Goal: Task Accomplishment & Management: Manage account settings

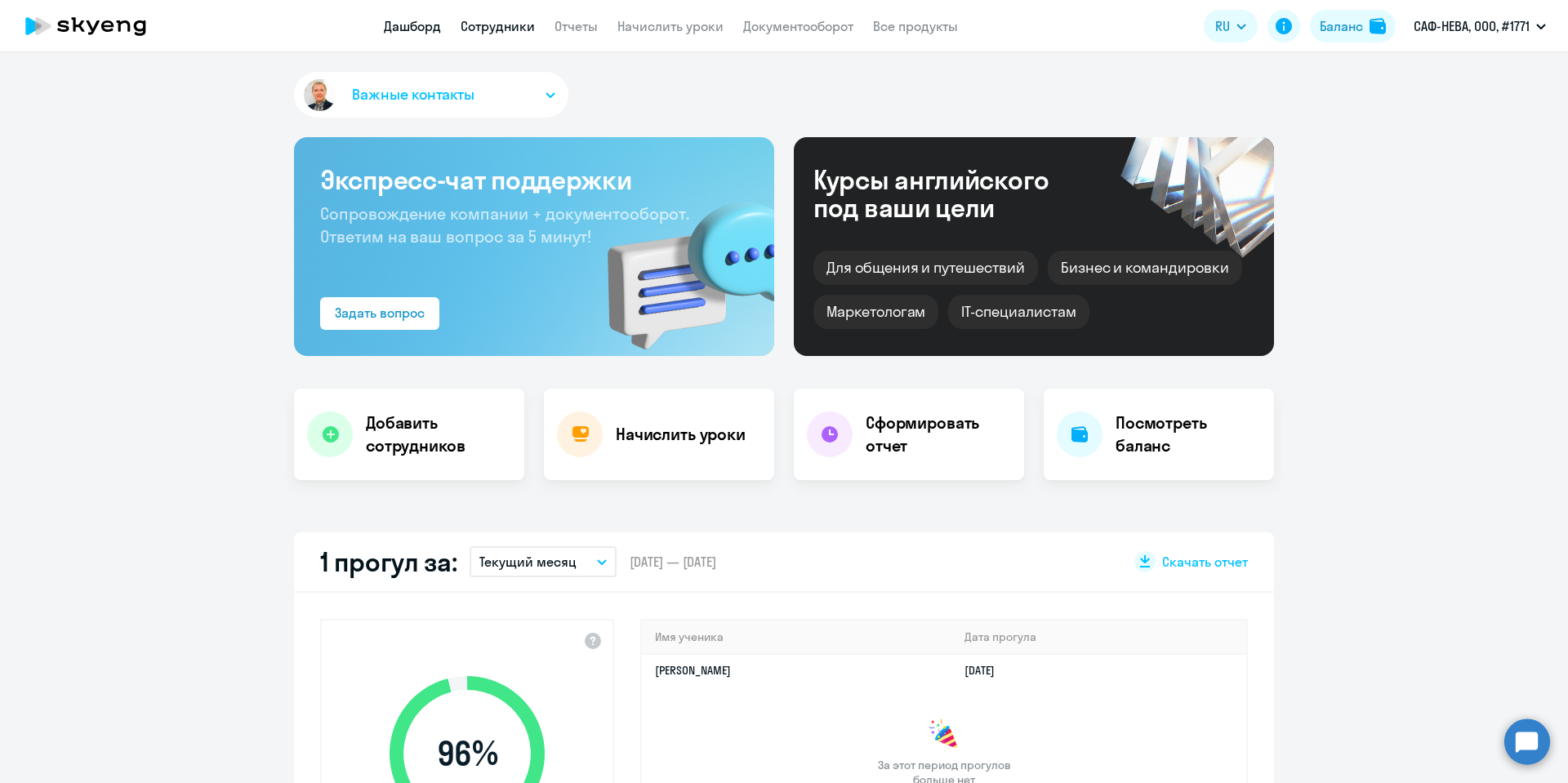
click at [507, 21] on link "Сотрудники" at bounding box center [497, 25] width 75 height 16
select select "30"
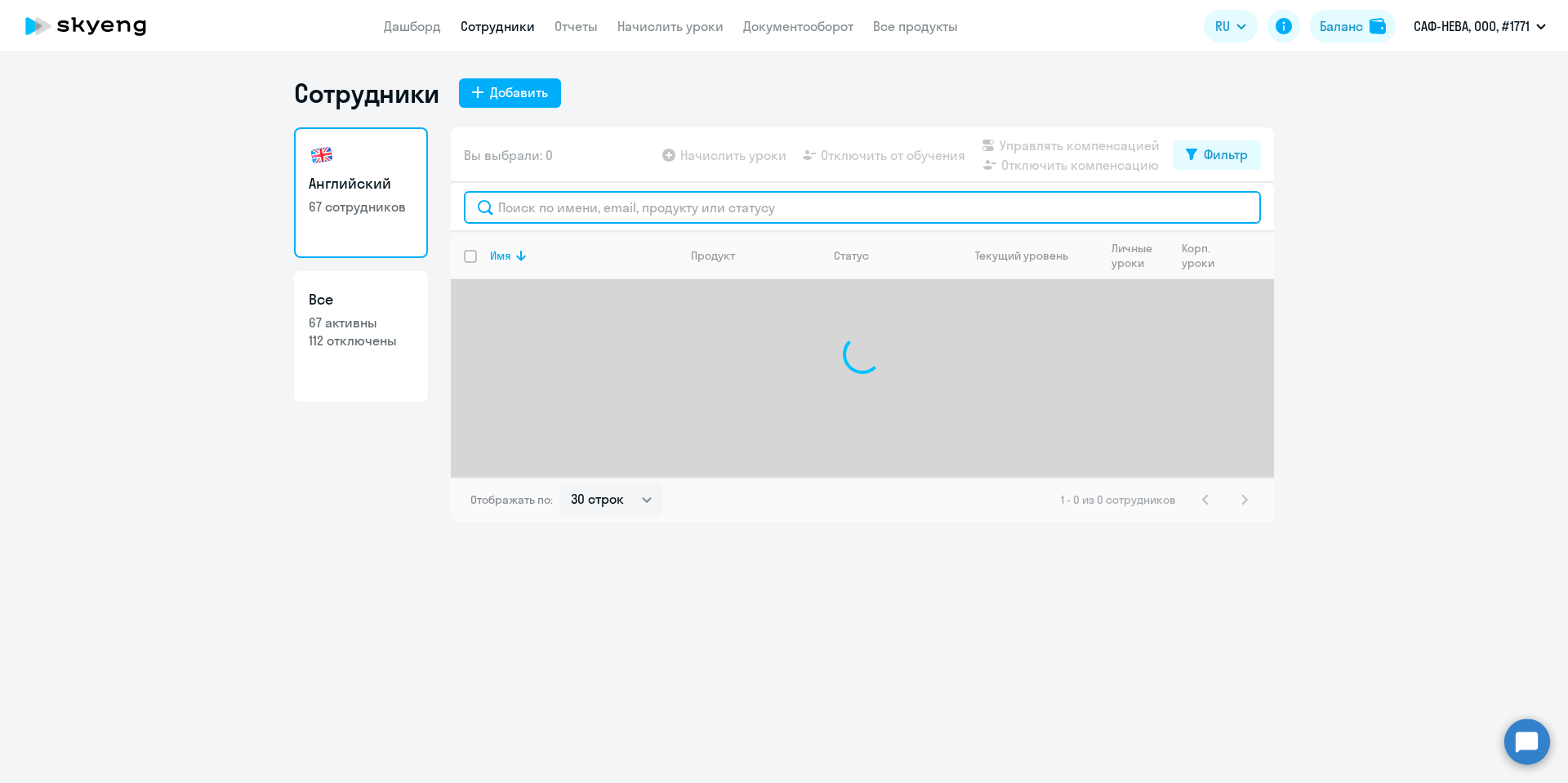
click at [577, 206] on input "text" at bounding box center [862, 208] width 797 height 33
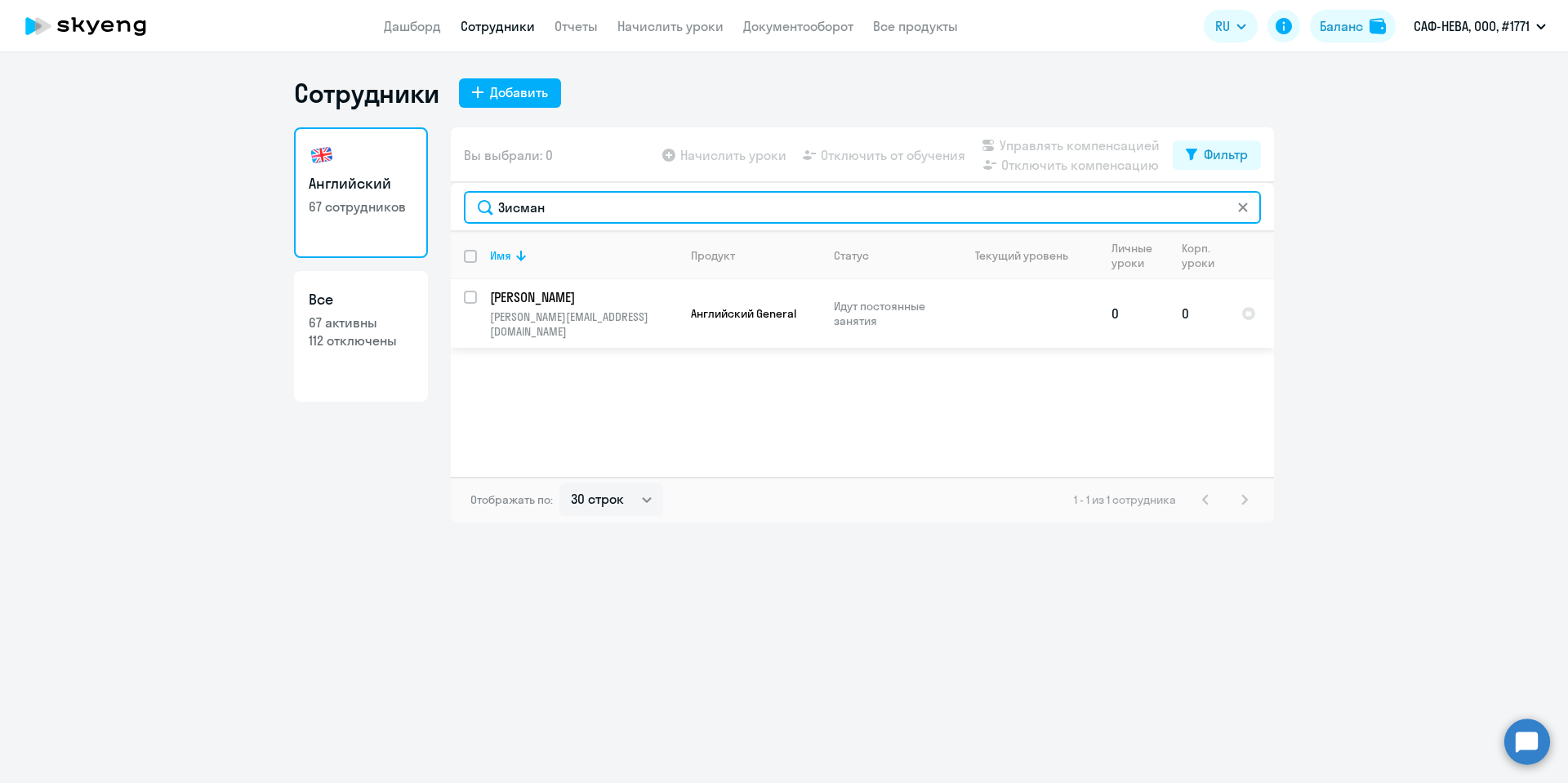
type input "Зисман"
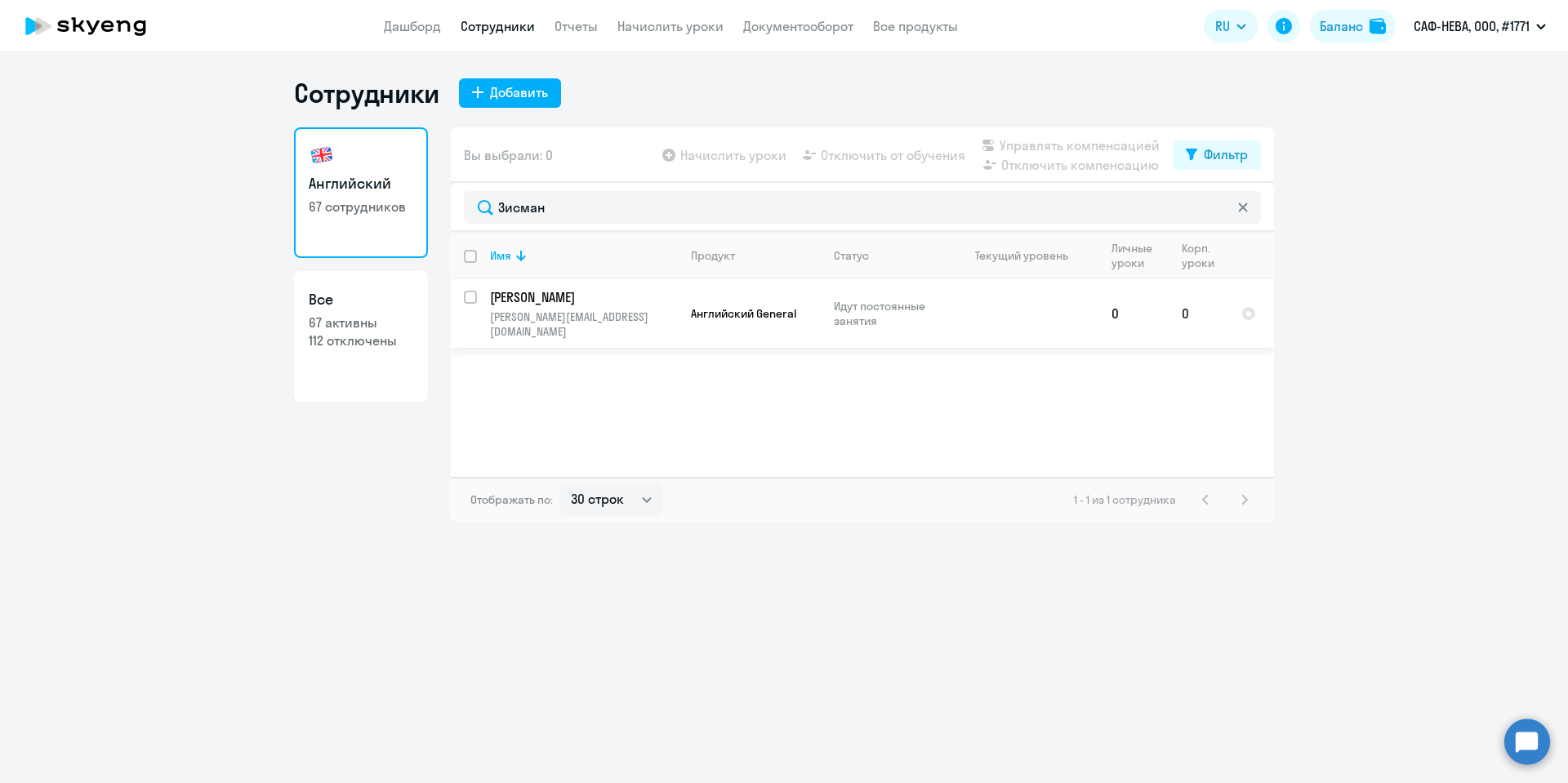
click at [474, 296] on input "select row 42783750" at bounding box center [480, 307] width 33 height 33
checkbox input "true"
click at [750, 156] on span "Начислить уроки" at bounding box center [733, 155] width 107 height 20
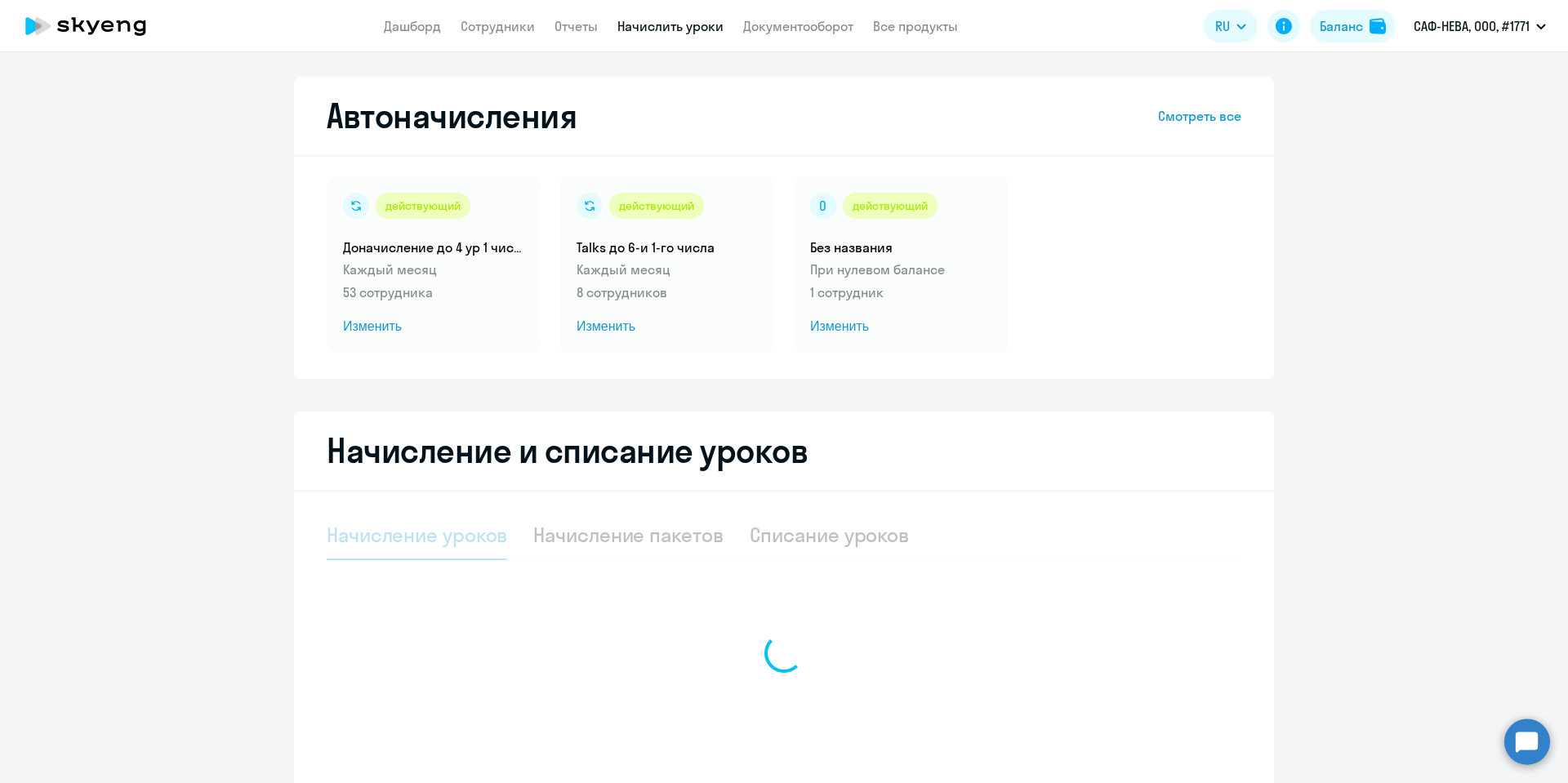
select select "10"
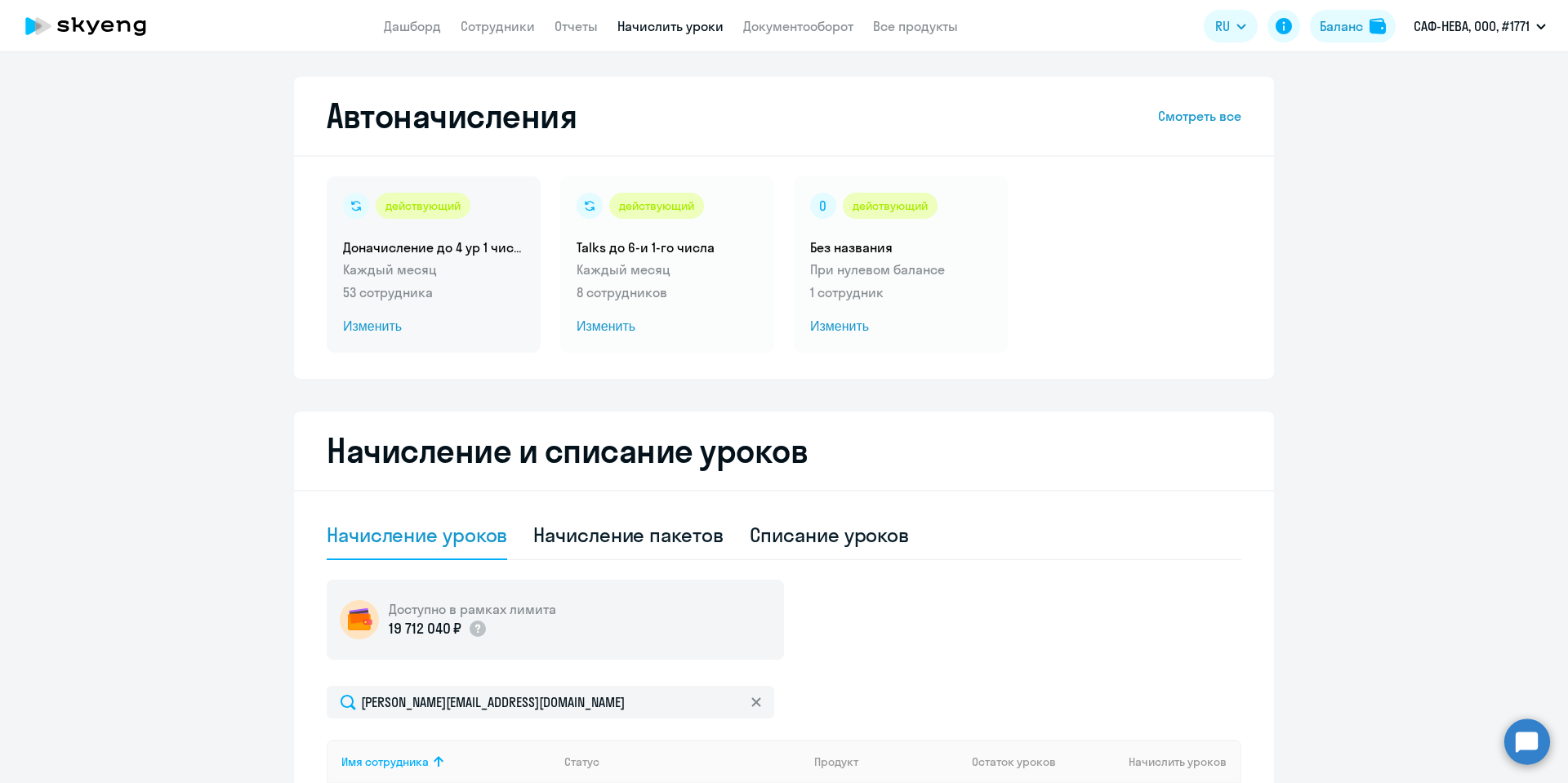
click at [382, 331] on span "Изменить" at bounding box center [434, 326] width 181 height 20
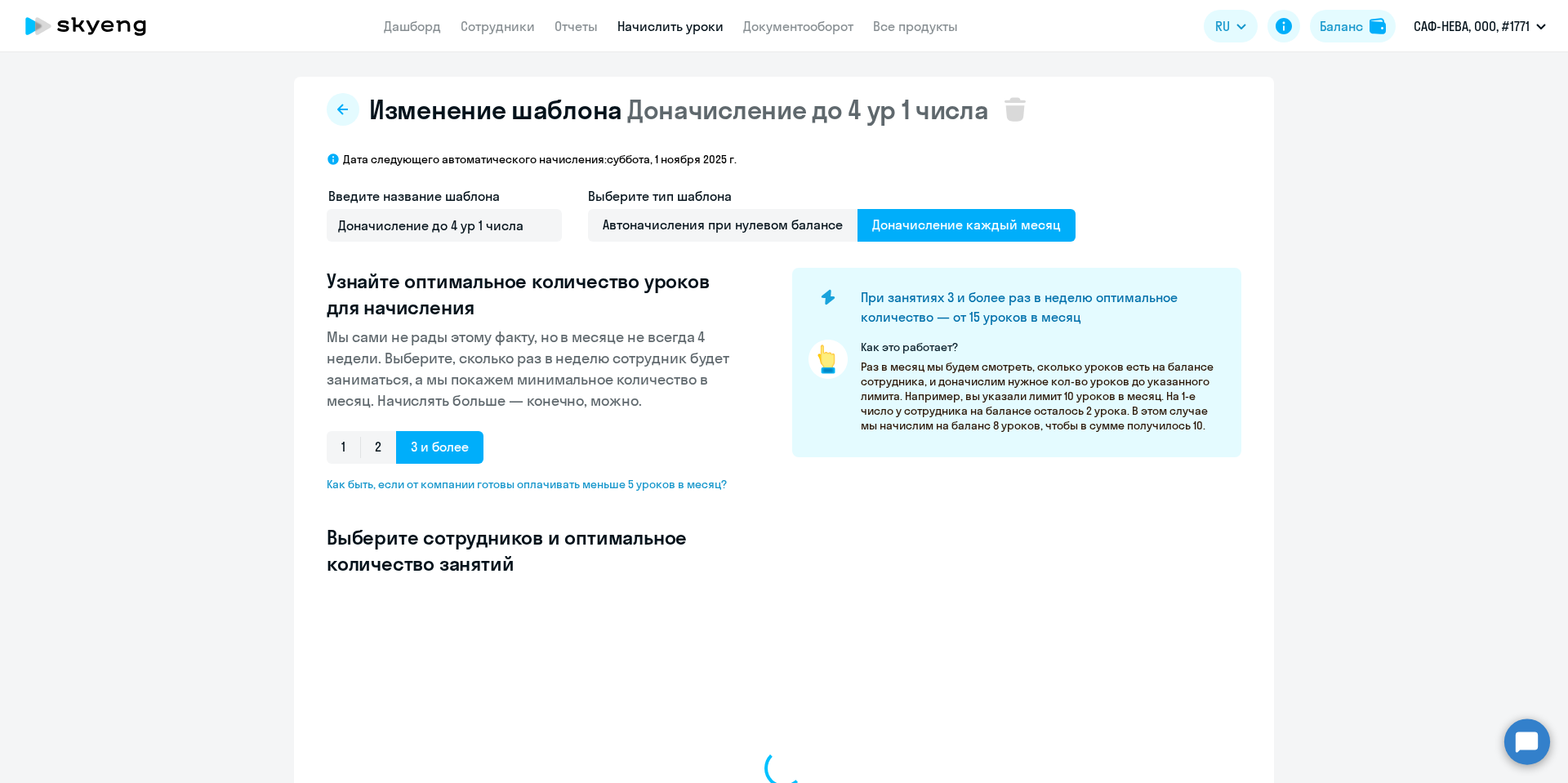
select select "10"
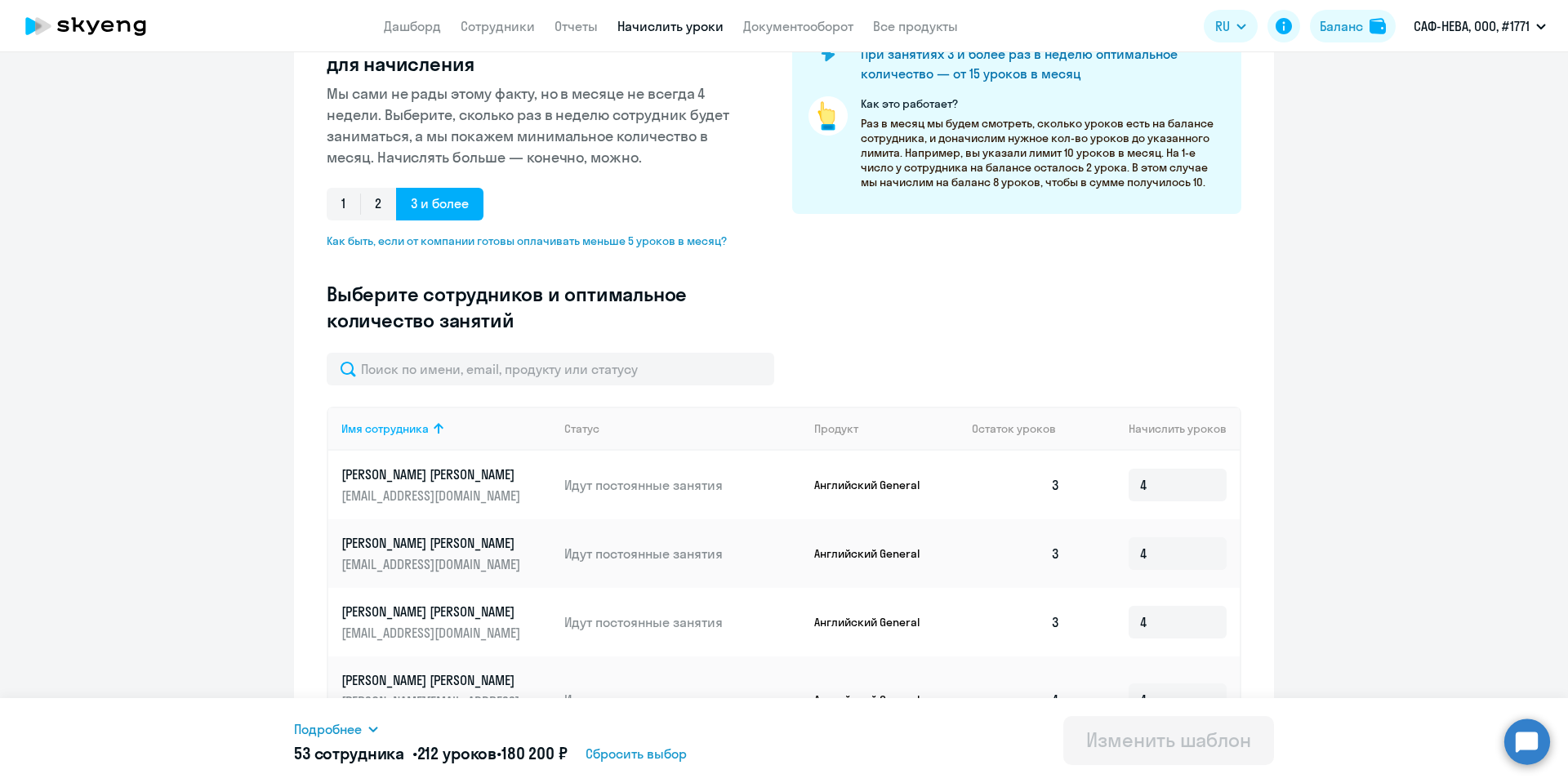
scroll to position [245, 0]
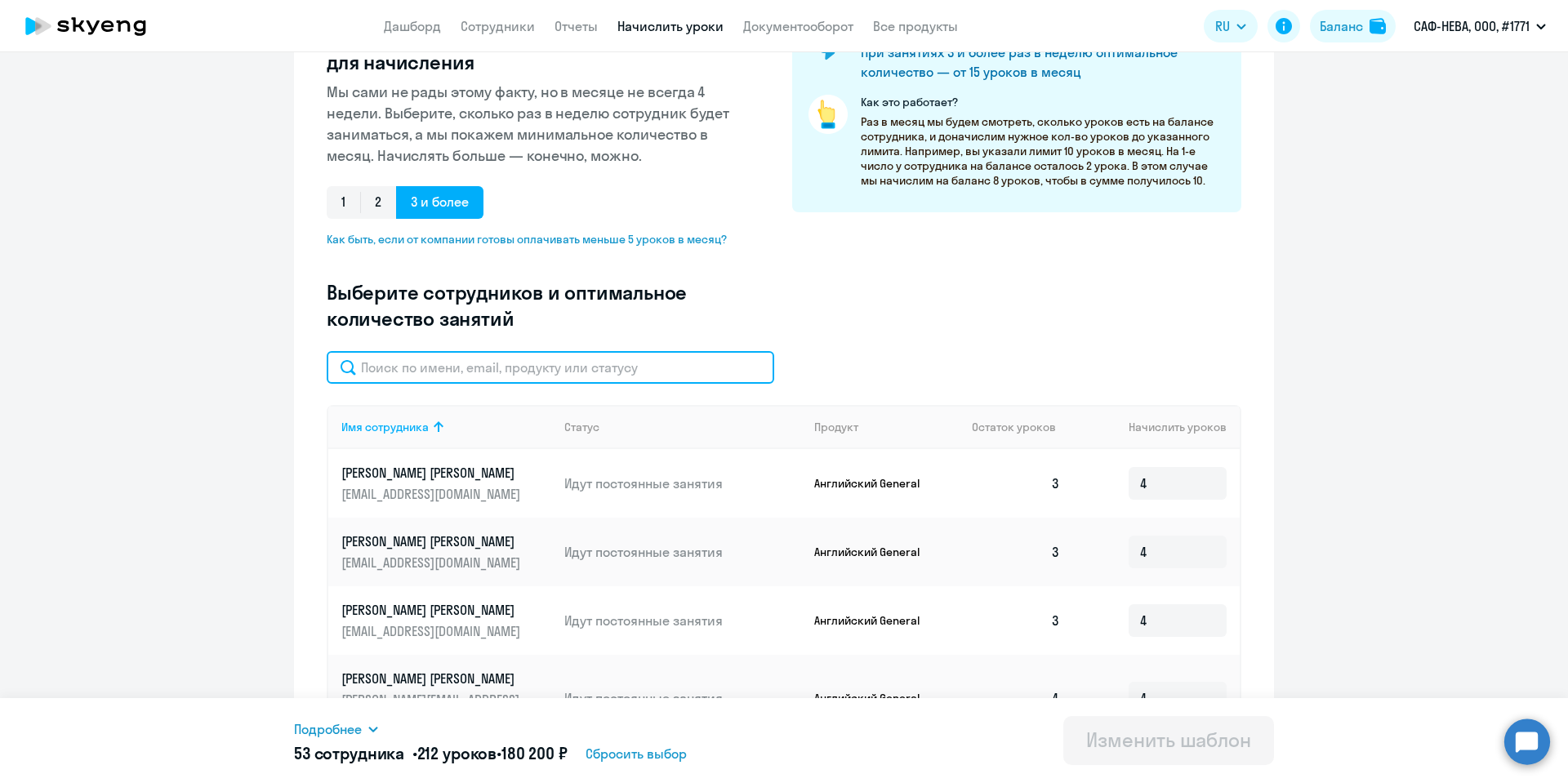
click at [462, 365] on input "text" at bounding box center [550, 367] width 447 height 33
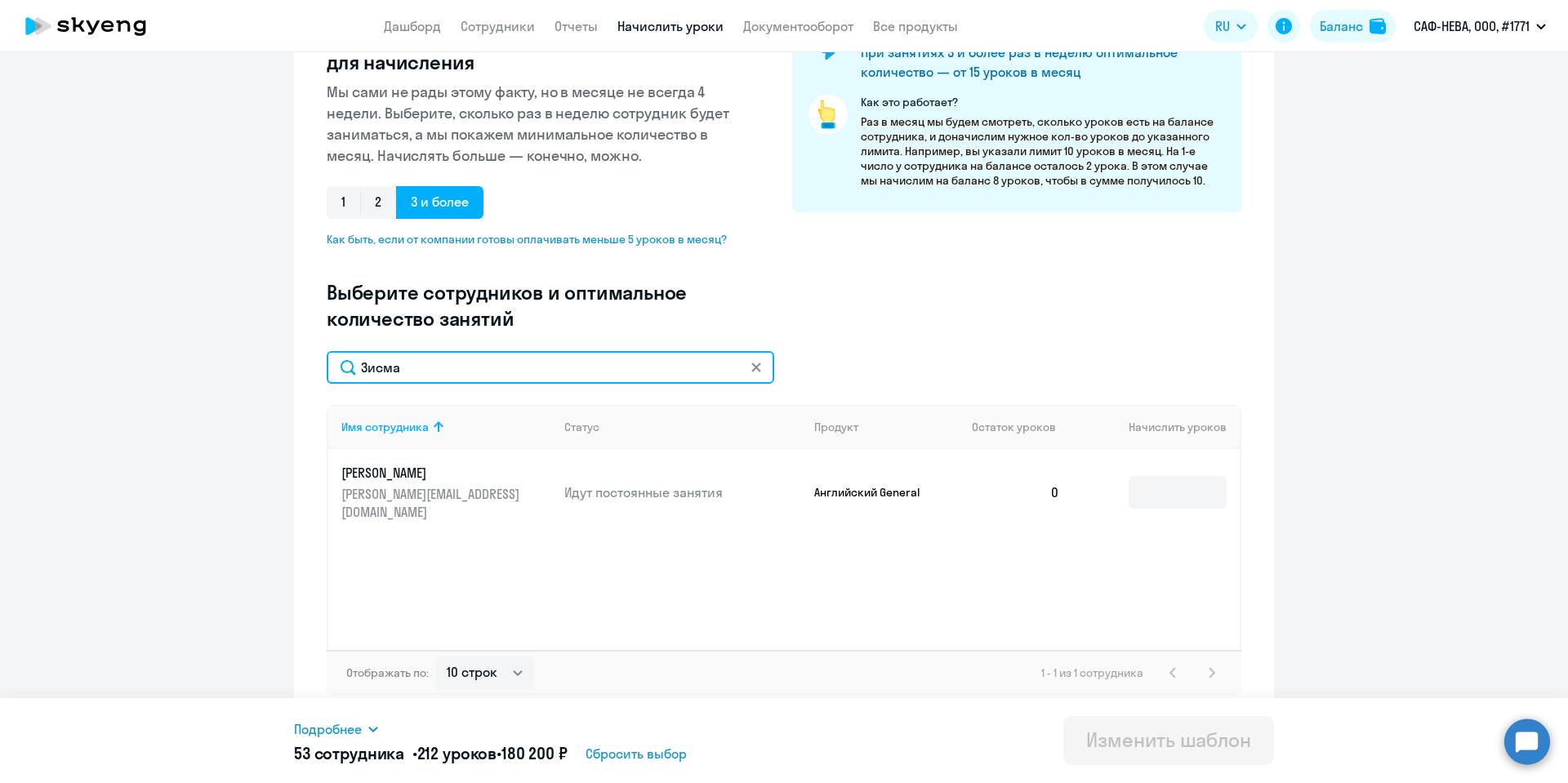
type input "Зисма"
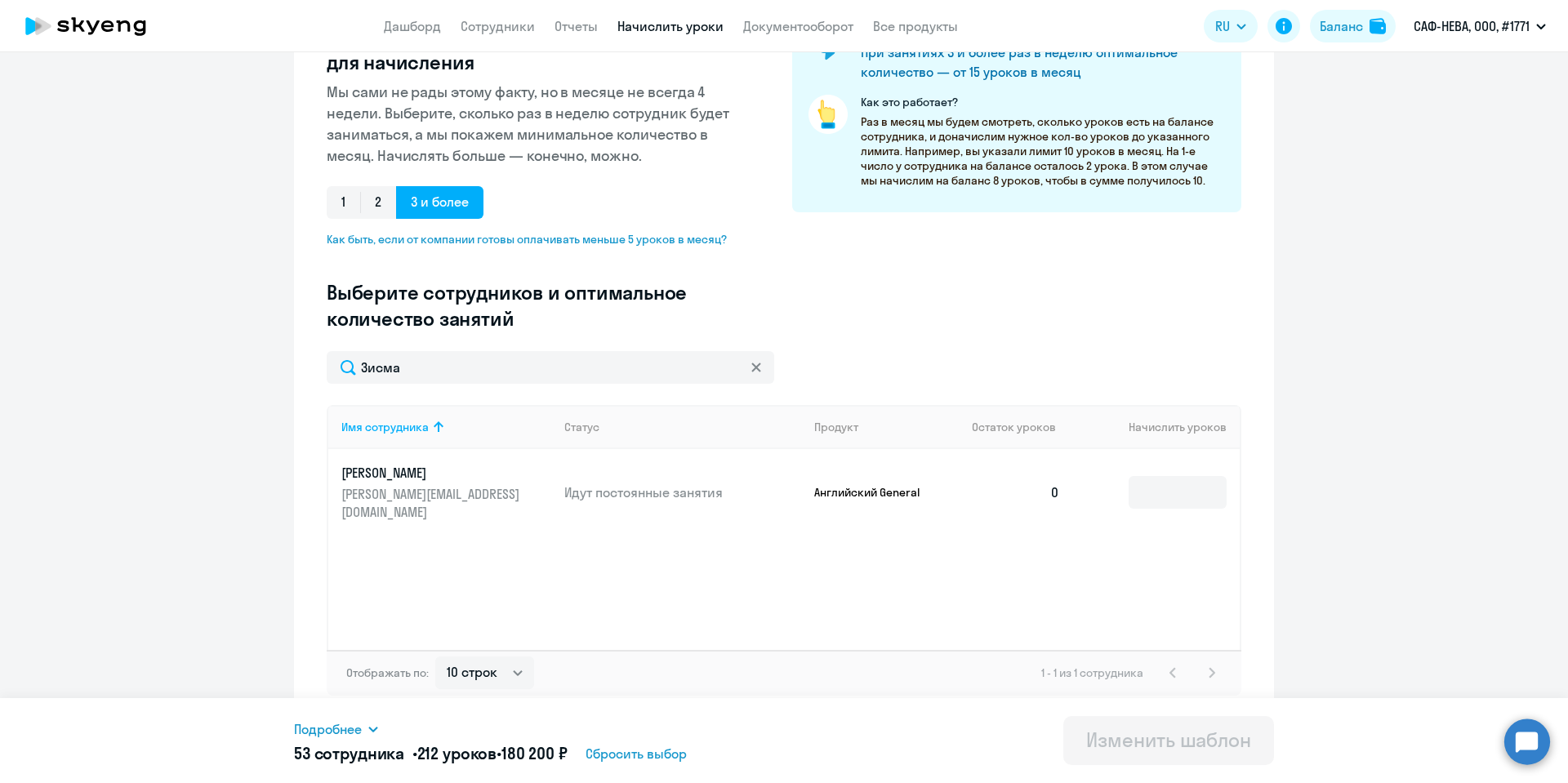
click at [372, 468] on p "[PERSON_NAME]" at bounding box center [433, 473] width 183 height 18
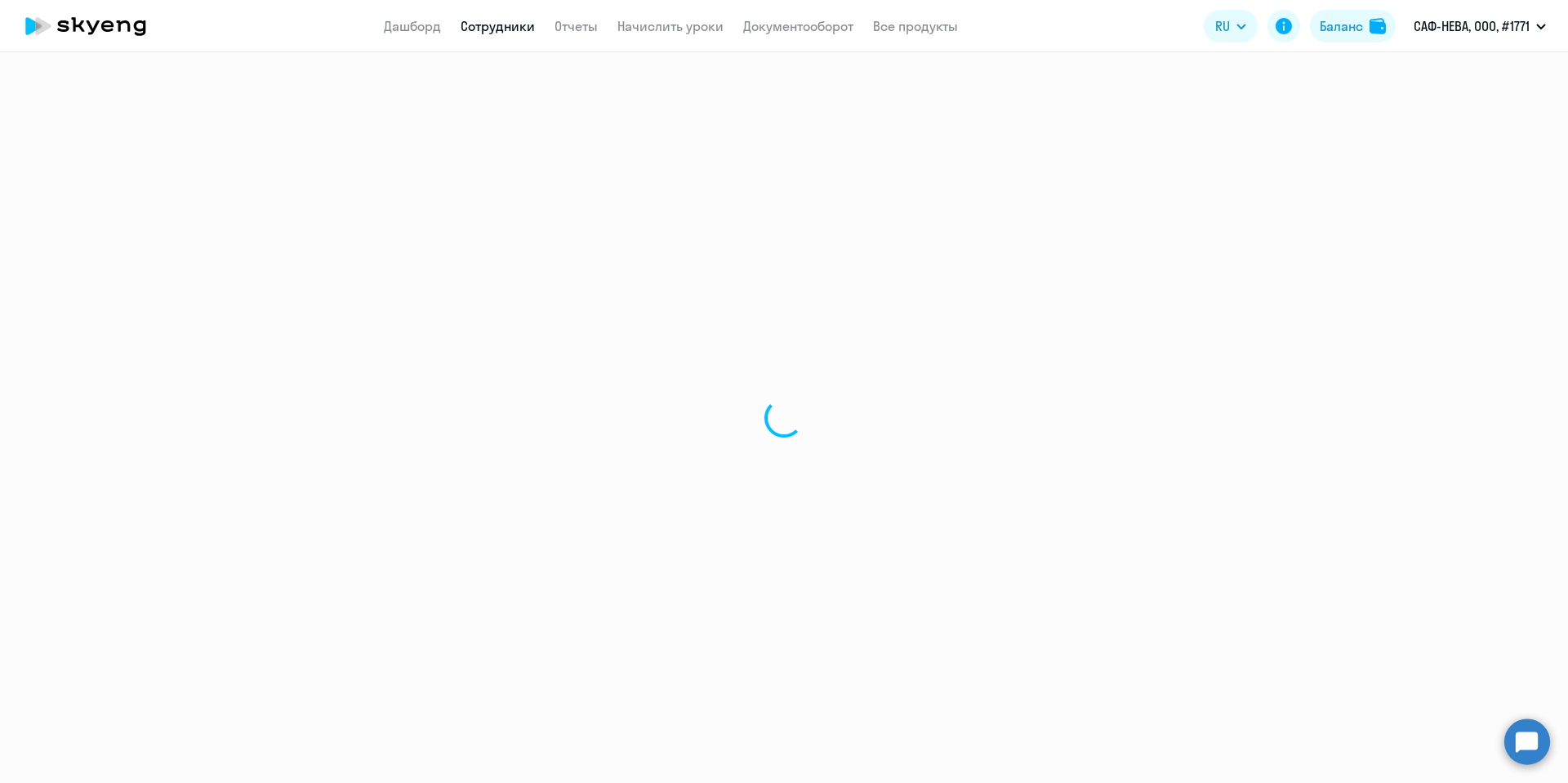
select select "english"
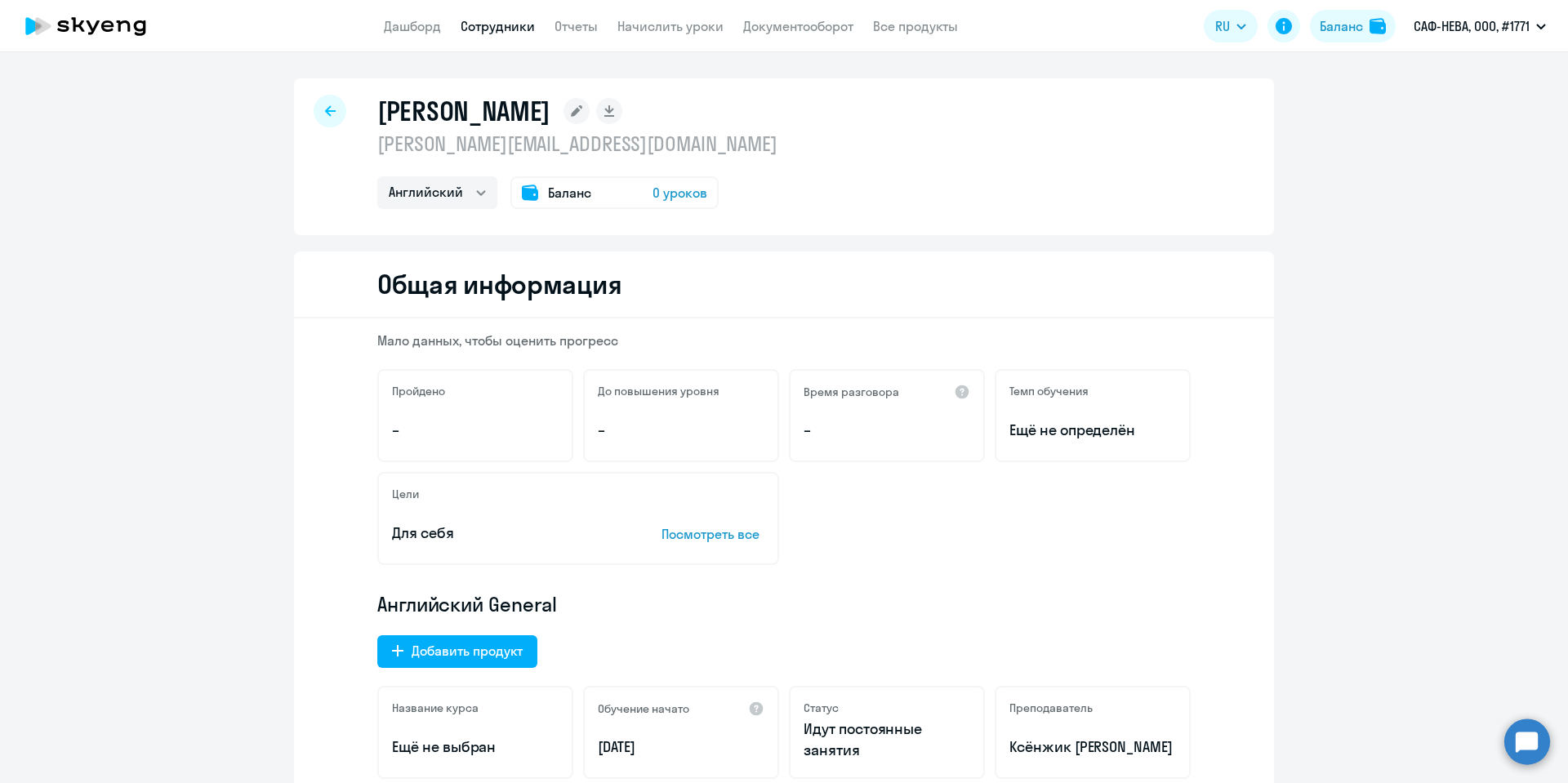
click at [330, 110] on div at bounding box center [329, 110] width 33 height 33
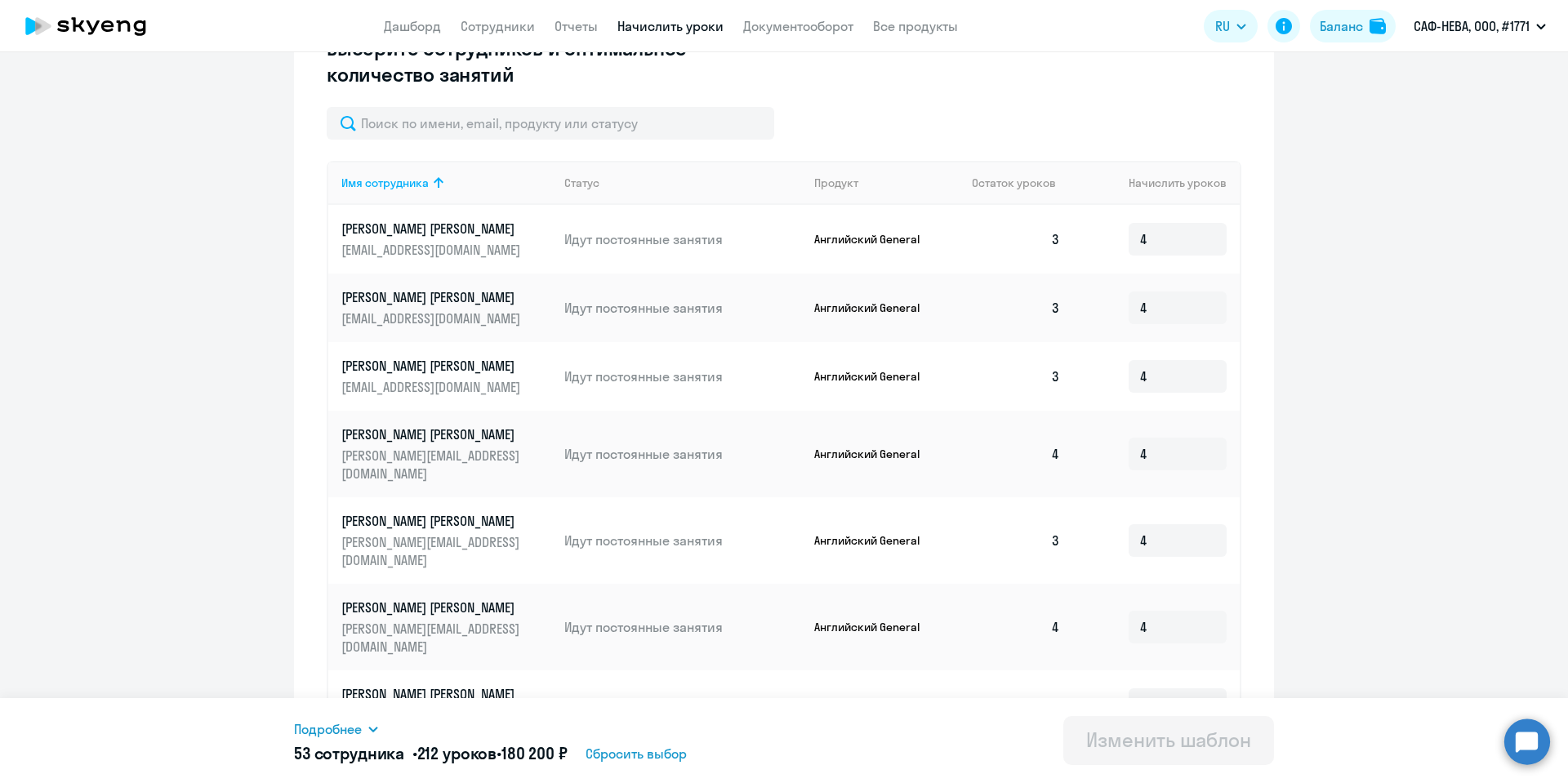
scroll to position [734, 0]
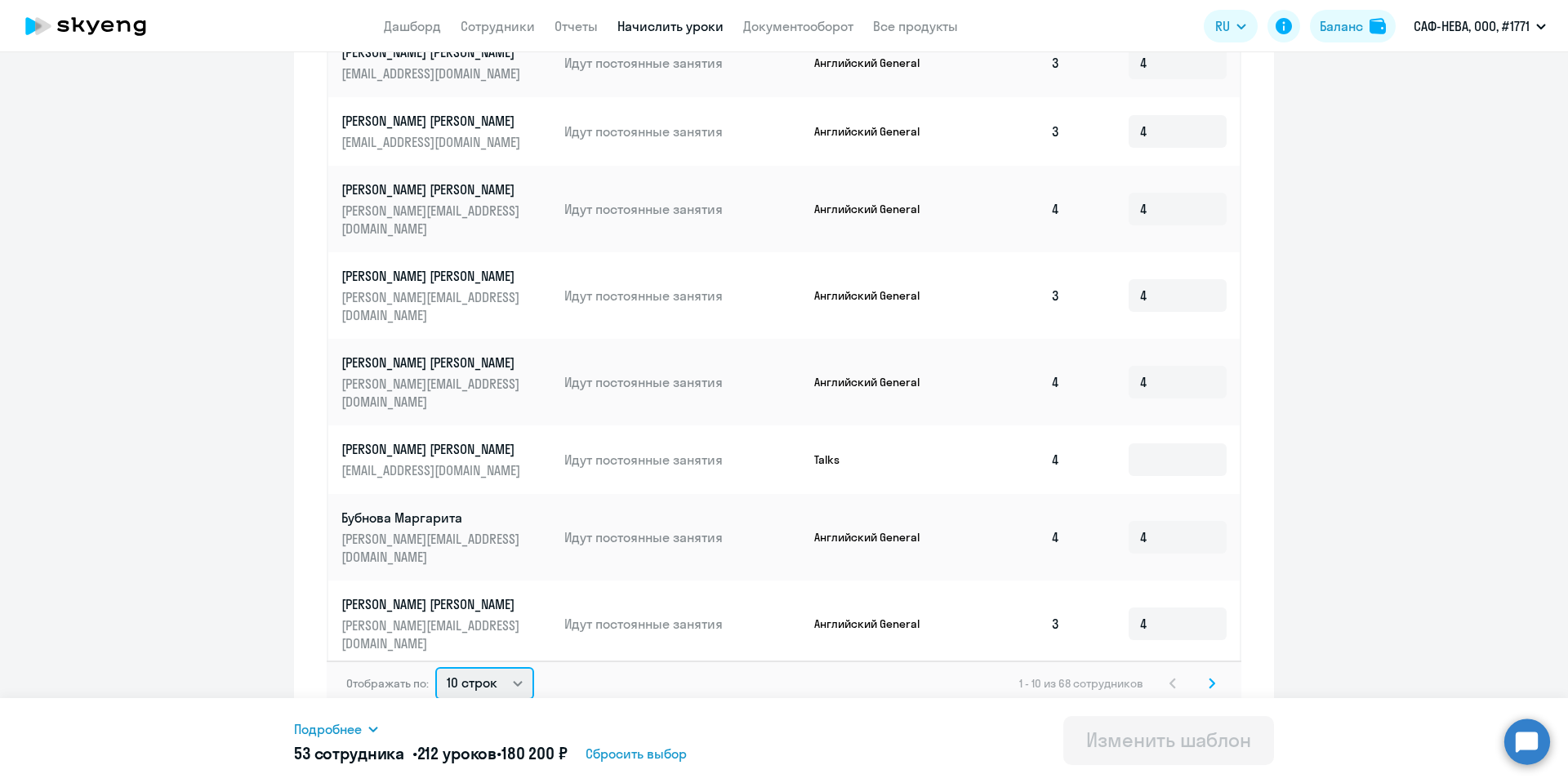
click at [504, 675] on select "10 строк 30 строк 50 строк" at bounding box center [484, 683] width 99 height 33
select select "50"
click at [435, 667] on select "10 строк 30 строк 50 строк" at bounding box center [484, 683] width 99 height 33
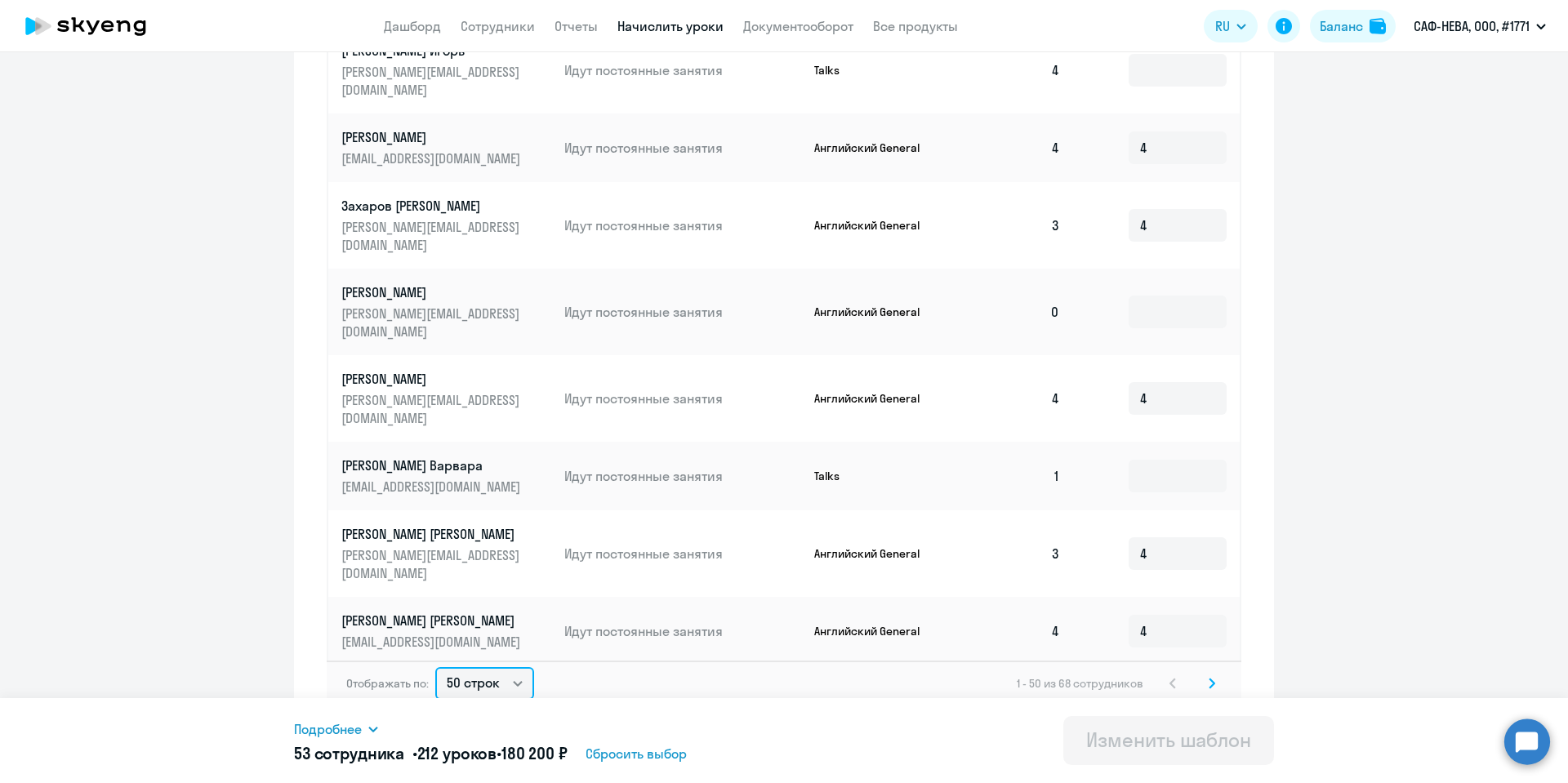
scroll to position [1103, 0]
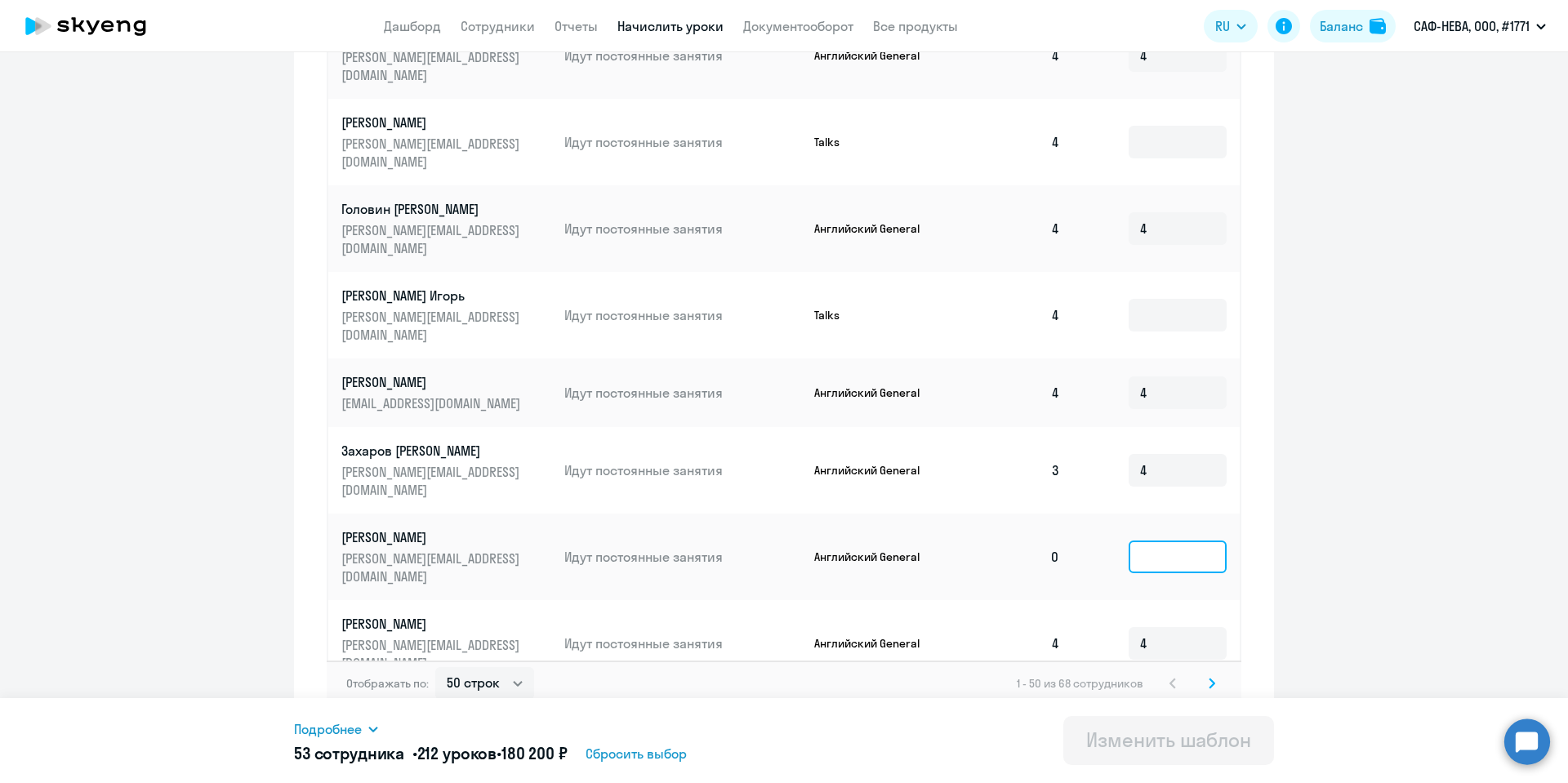
click at [1159, 541] on input at bounding box center [1177, 557] width 98 height 33
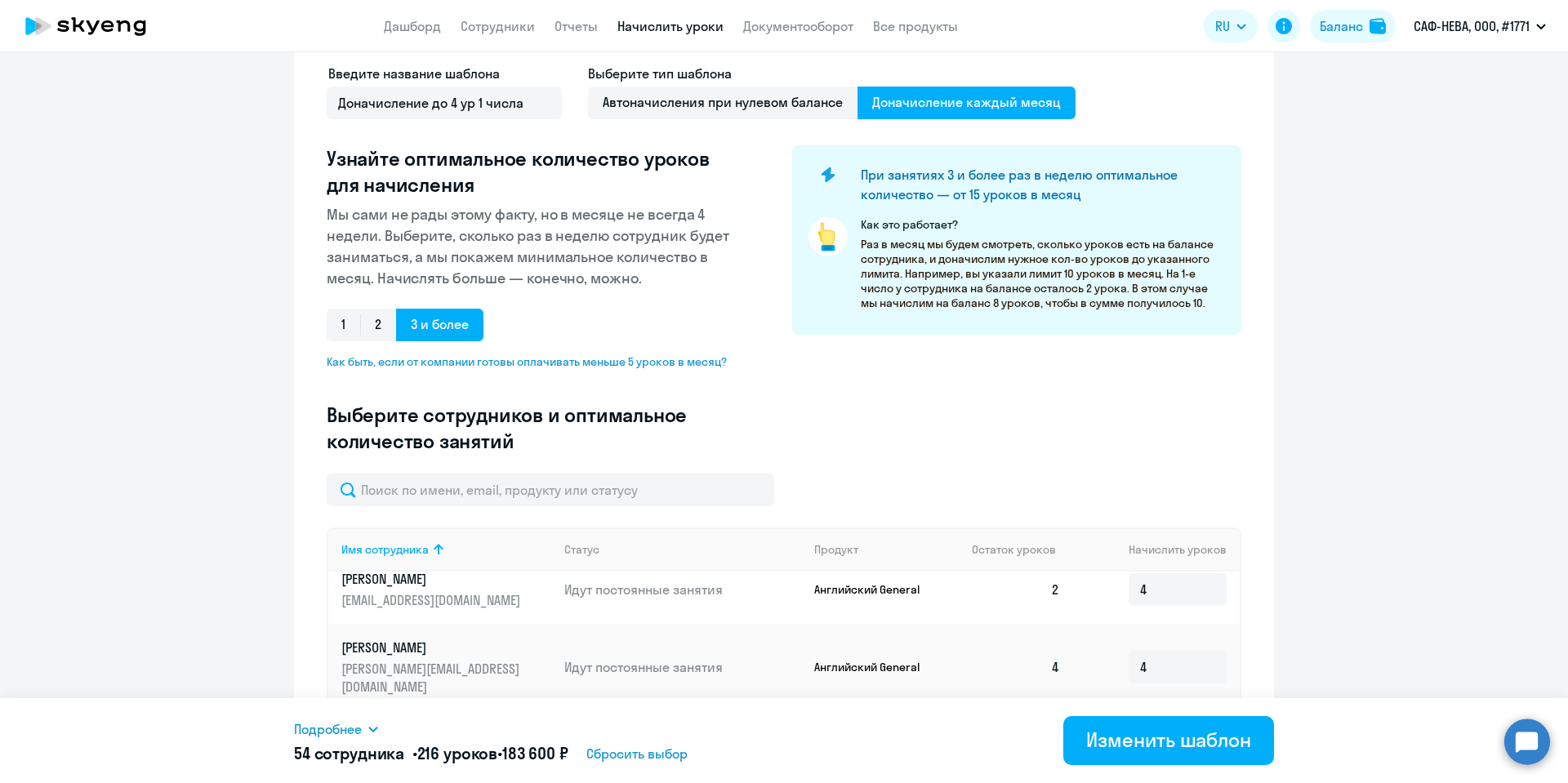
scroll to position [0, 0]
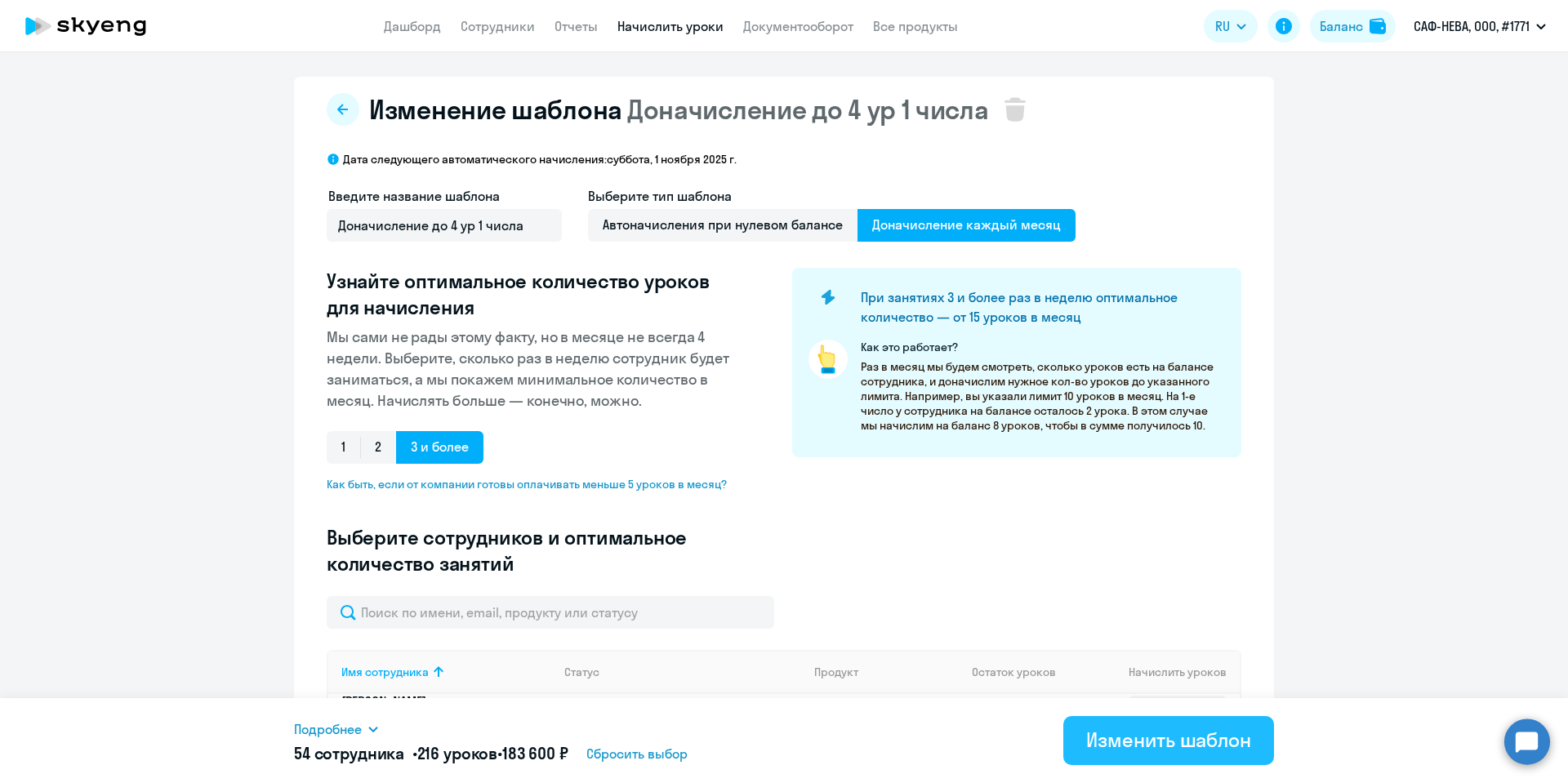
type input "4"
click at [1219, 746] on div "Изменить шаблон" at bounding box center [1168, 740] width 165 height 26
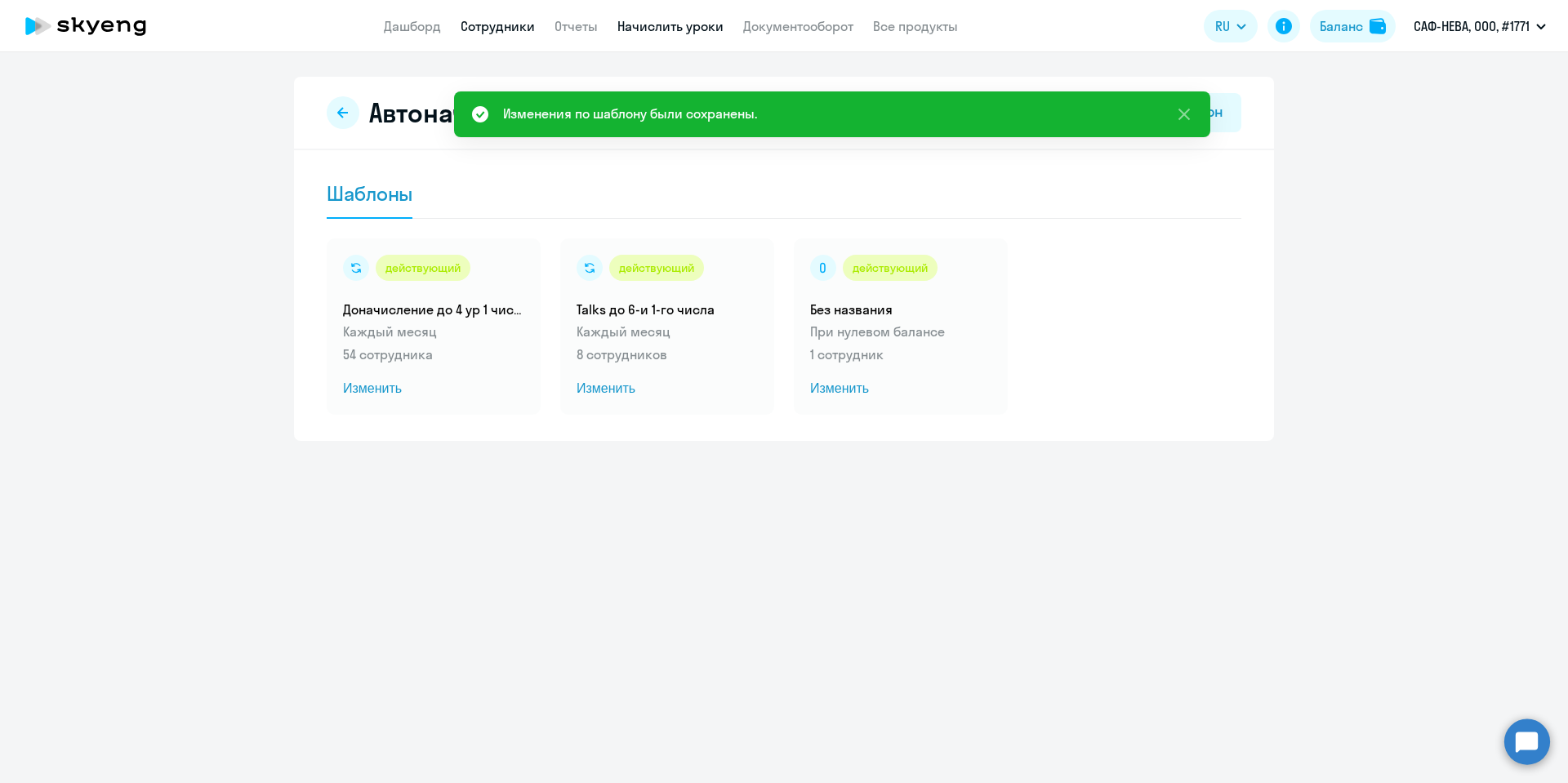
click at [495, 25] on link "Сотрудники" at bounding box center [497, 25] width 75 height 16
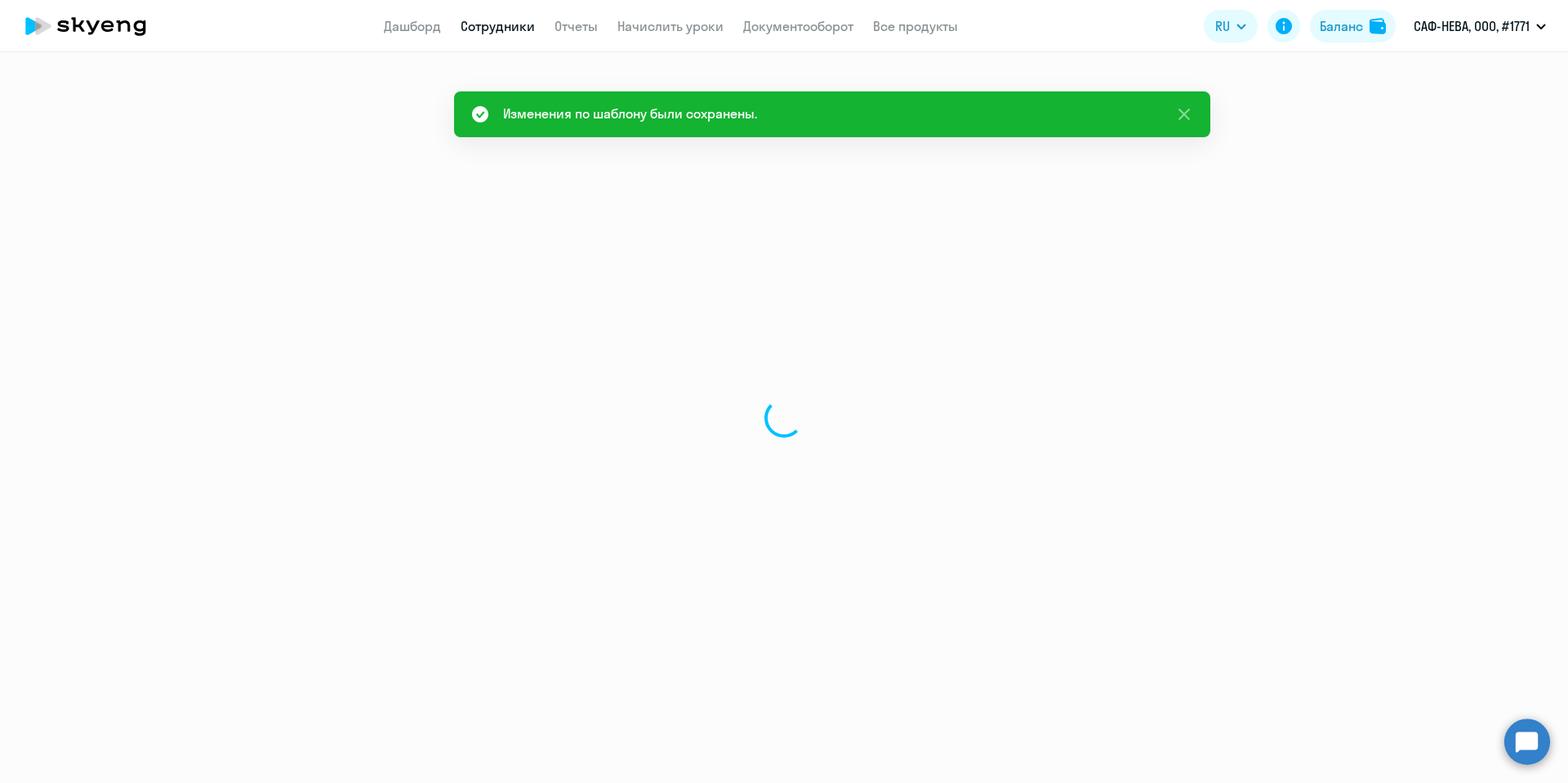
select select "30"
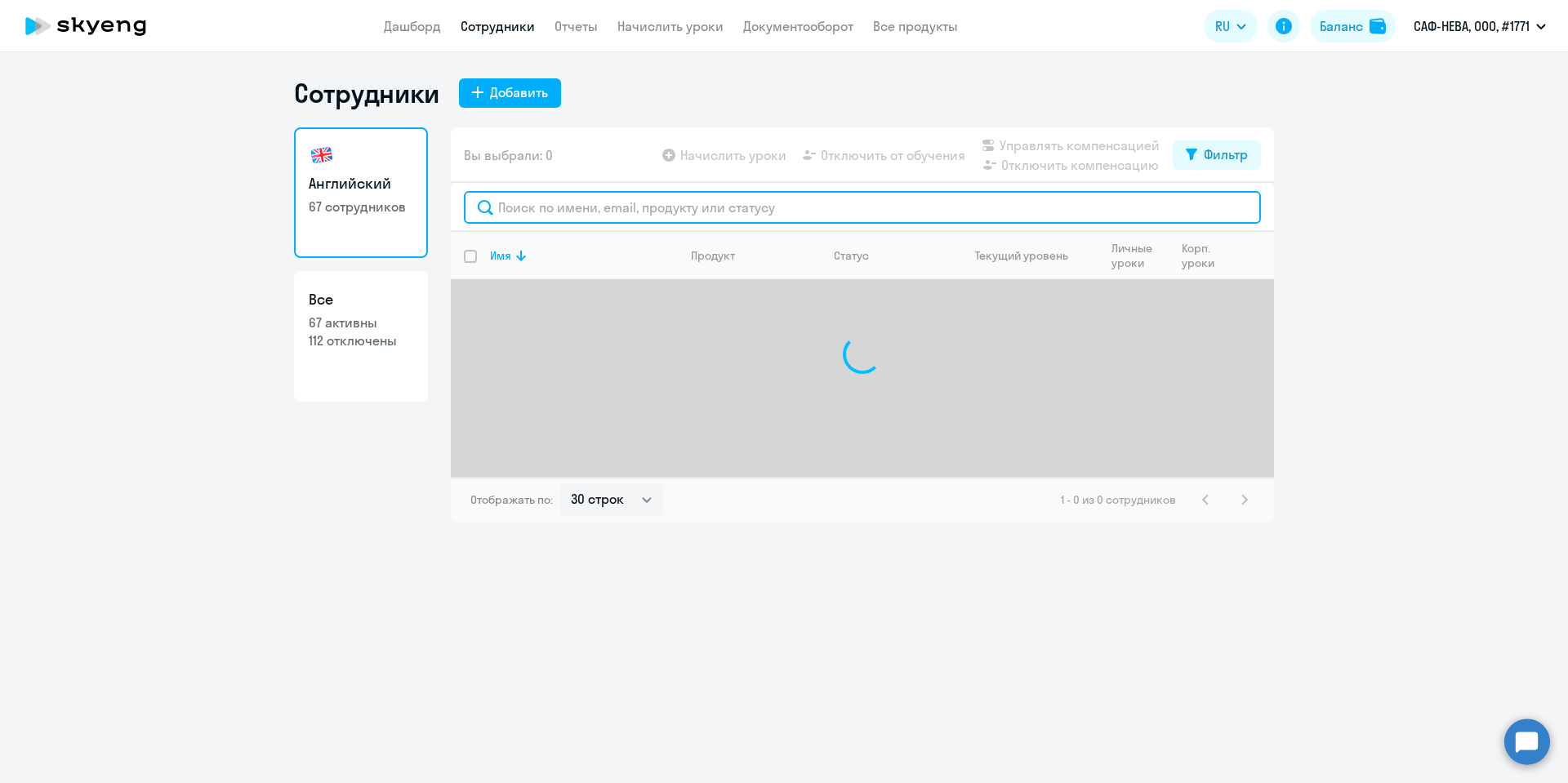
click at [562, 204] on input "text" at bounding box center [862, 208] width 797 height 33
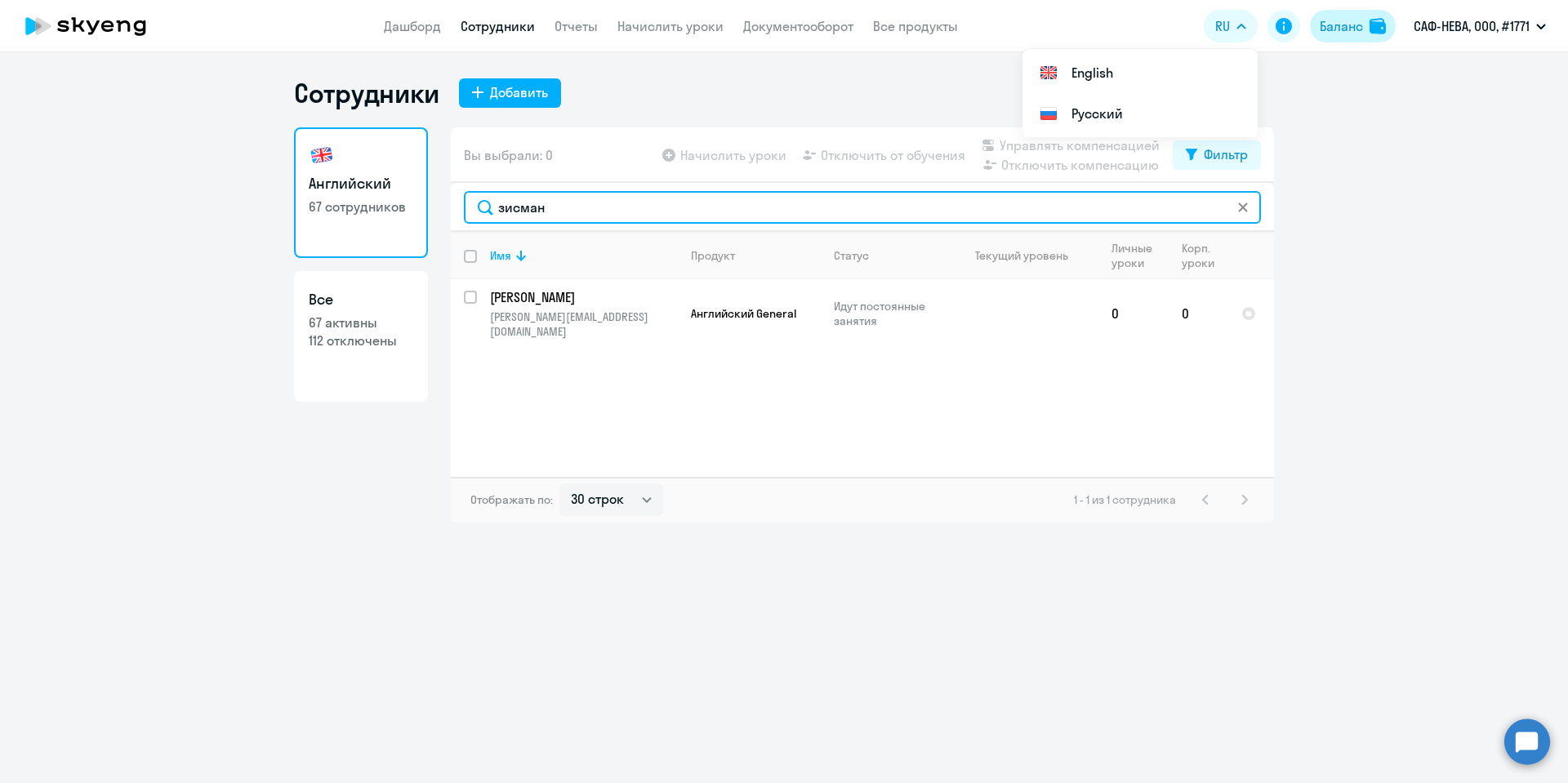
type input "зисман"
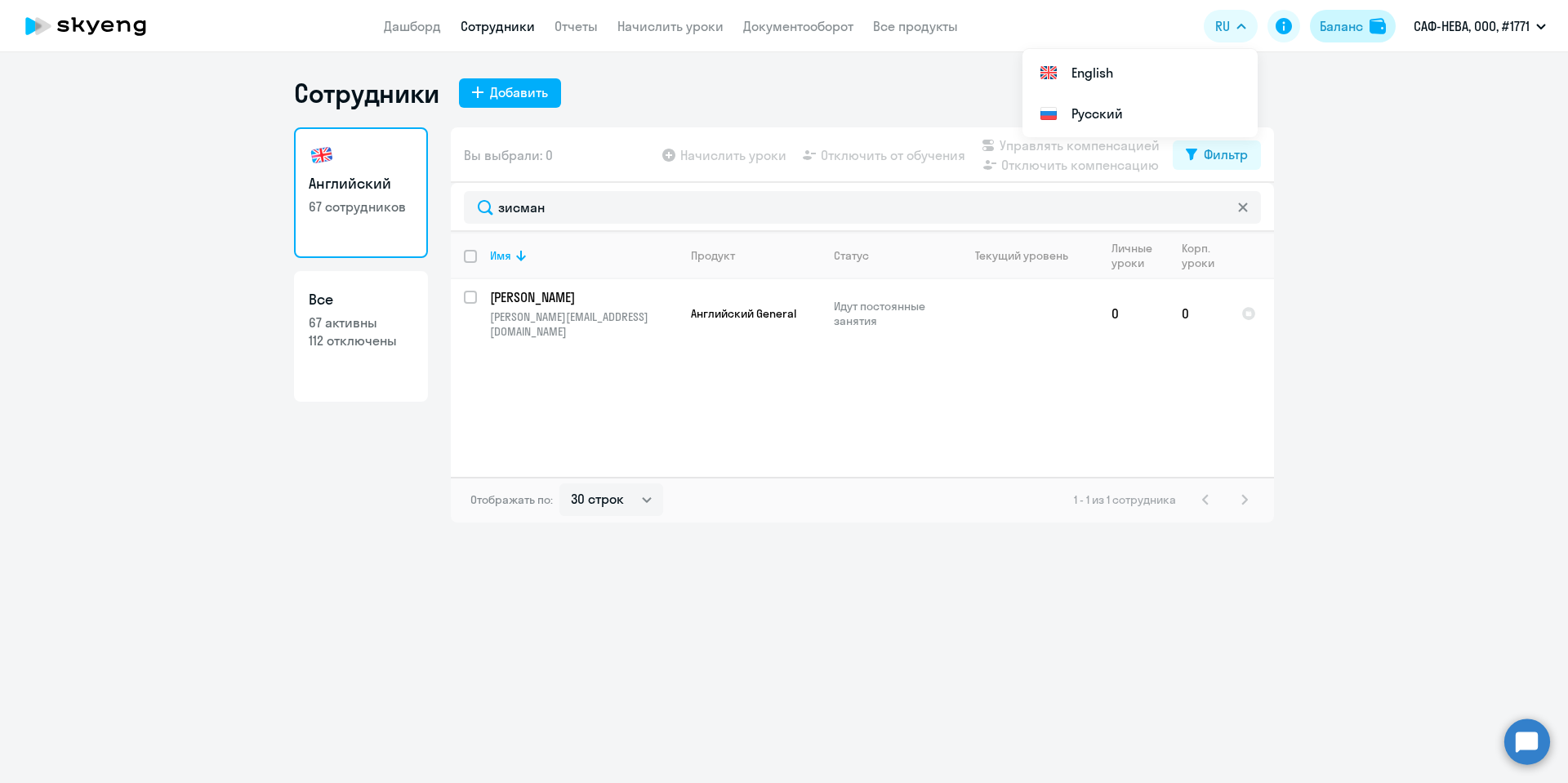
click at [1341, 32] on div "Баланс" at bounding box center [1342, 25] width 43 height 20
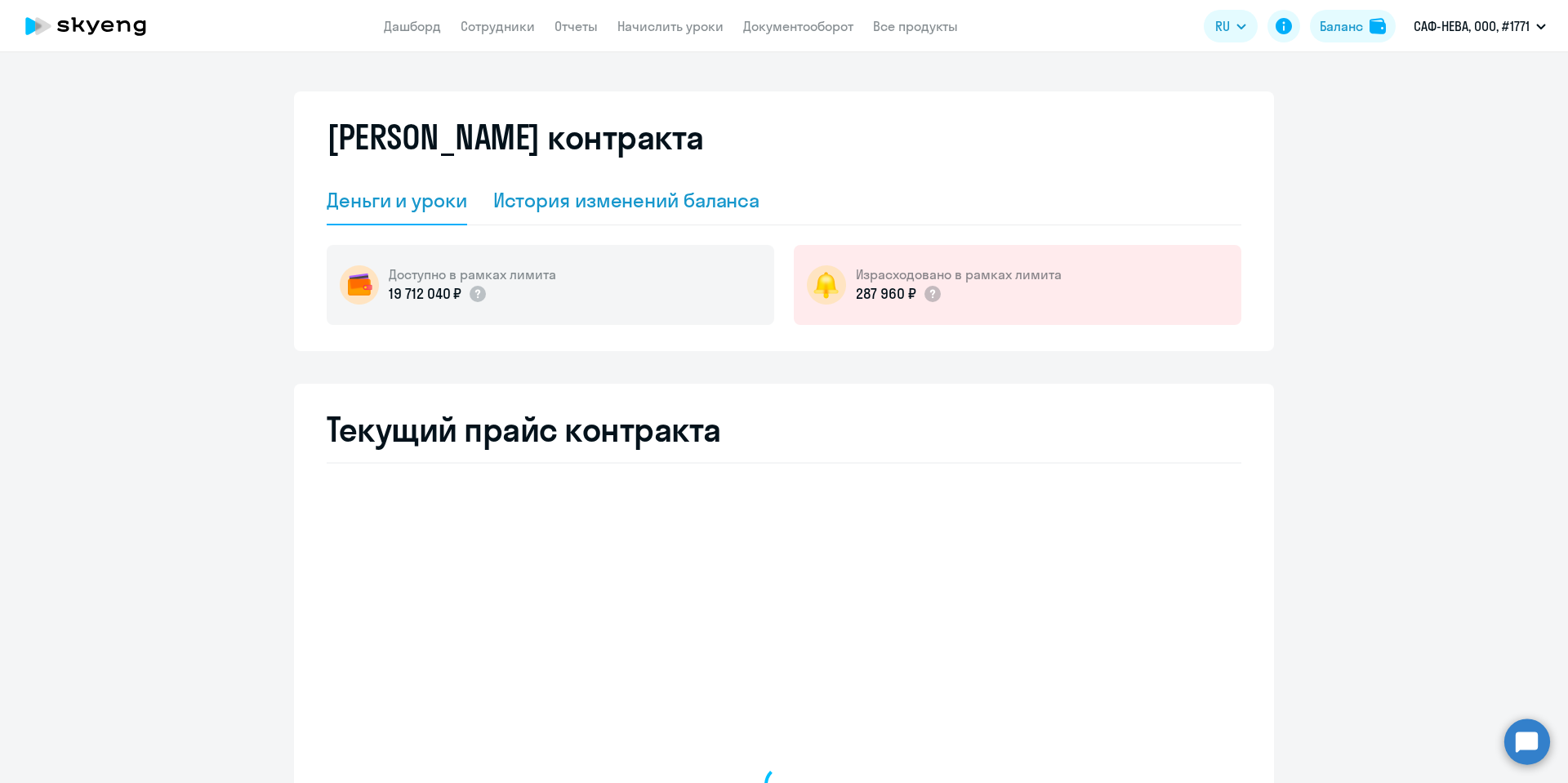
select select "english_adult_not_native_speaker"
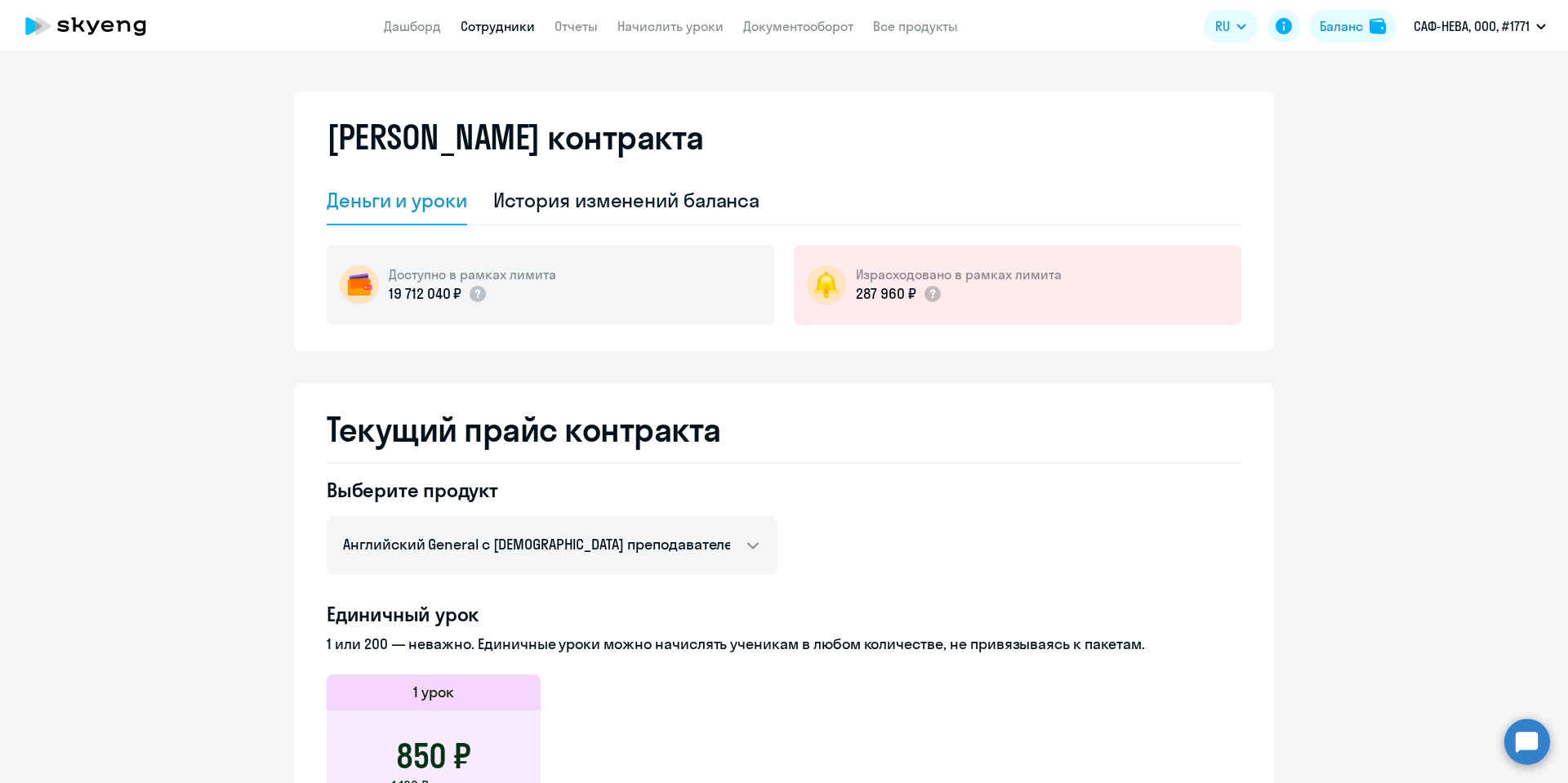
click at [499, 22] on link "Сотрудники" at bounding box center [497, 25] width 75 height 16
select select "30"
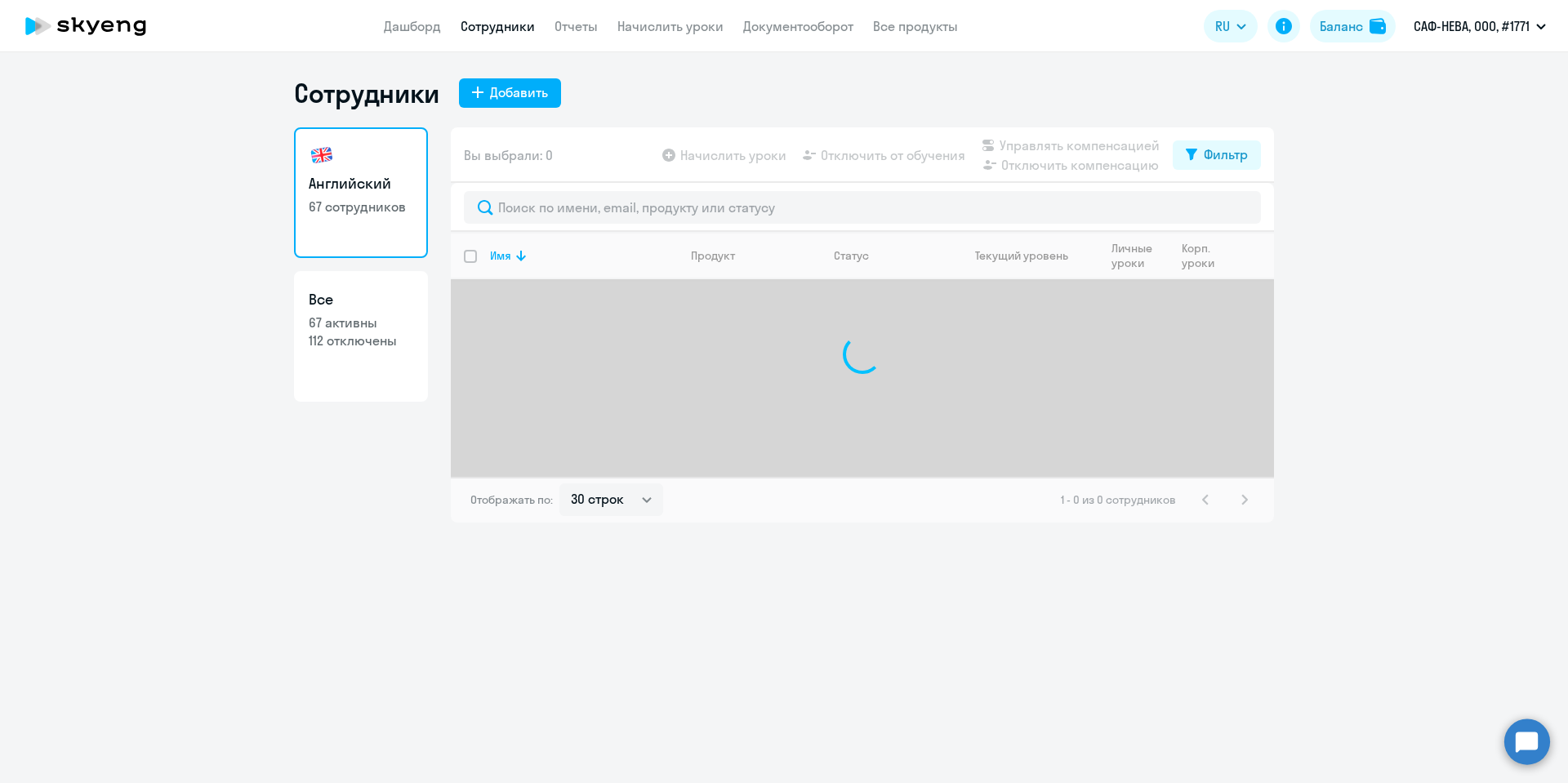
click at [499, 22] on link "Сотрудники" at bounding box center [497, 25] width 75 height 16
click at [1345, 25] on div "Баланс" at bounding box center [1342, 25] width 43 height 20
select select "english_adult_not_native_speaker"
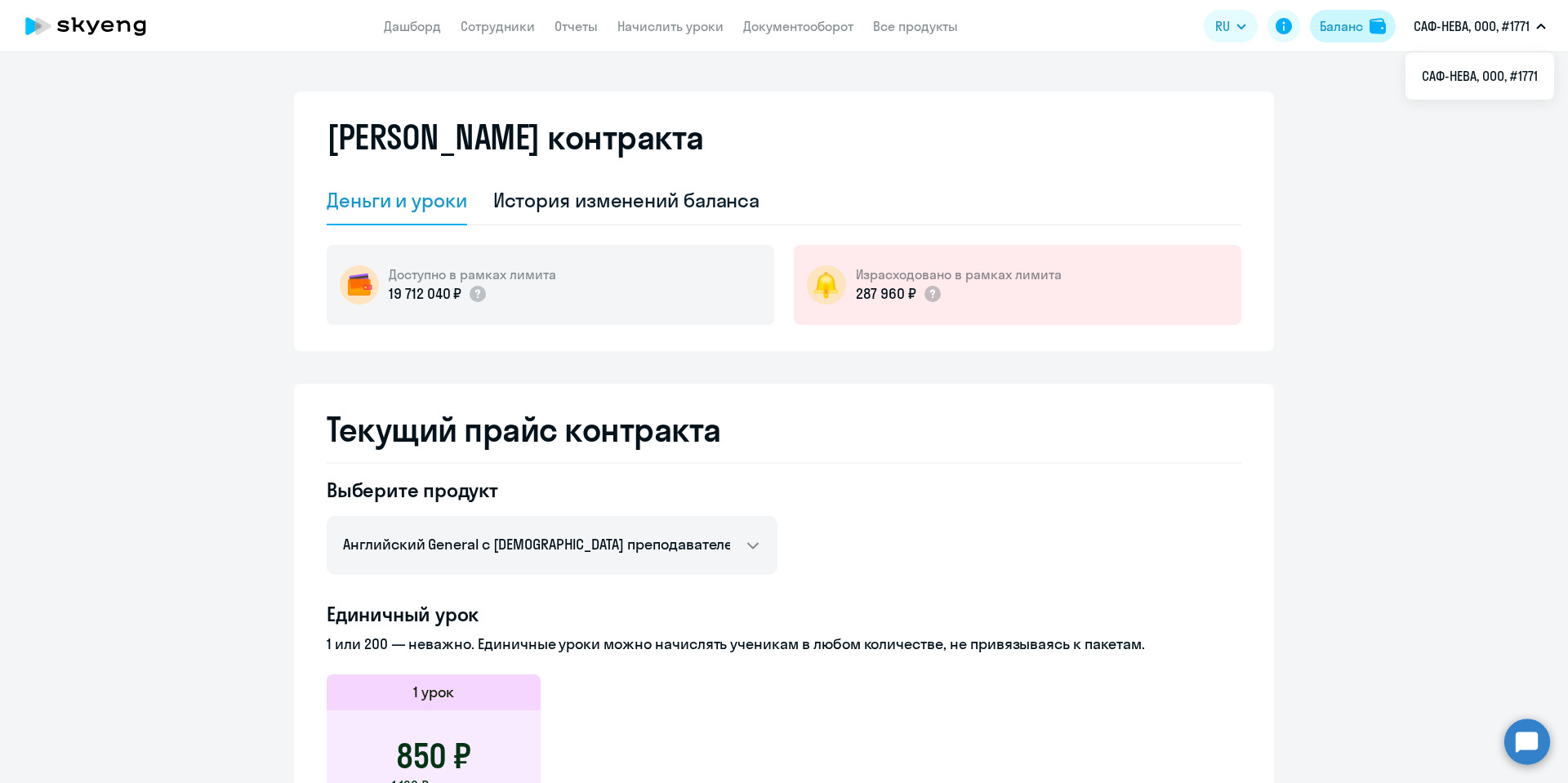
click at [1327, 25] on div "Баланс" at bounding box center [1342, 25] width 43 height 20
click at [643, 196] on div "История изменений баланса" at bounding box center [626, 200] width 267 height 26
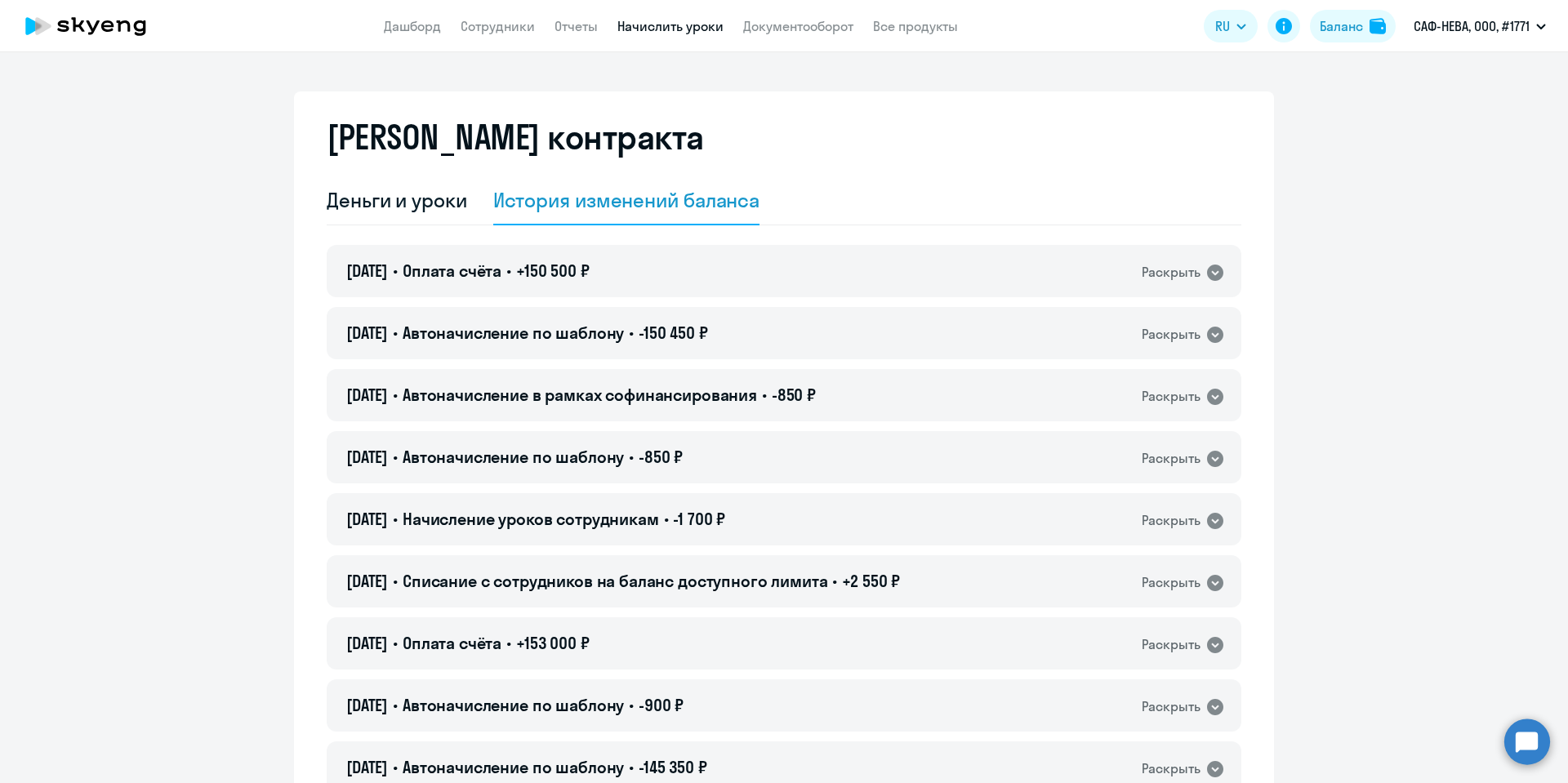
click at [681, 27] on link "Начислить уроки" at bounding box center [670, 25] width 107 height 16
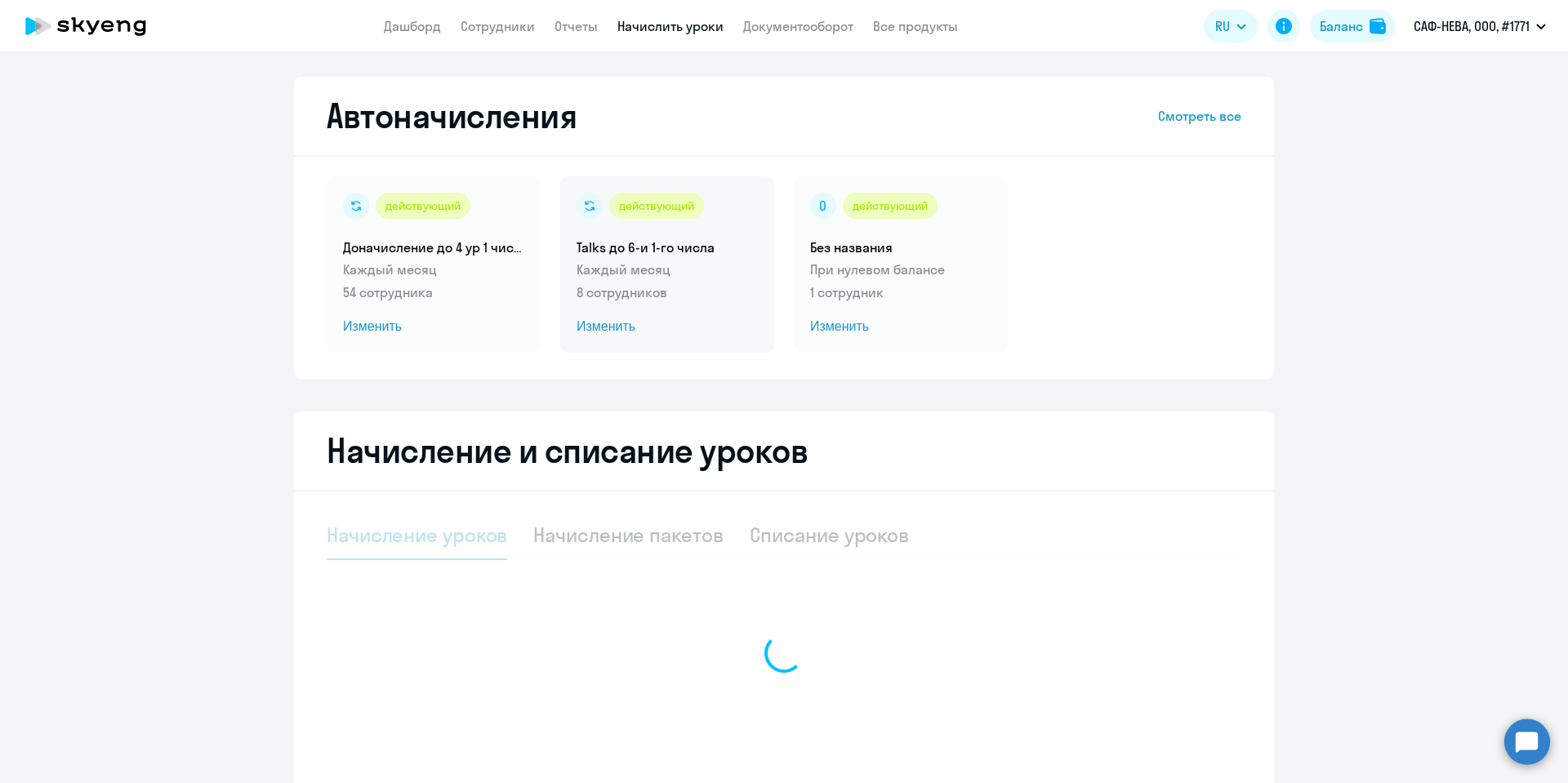
select select "10"
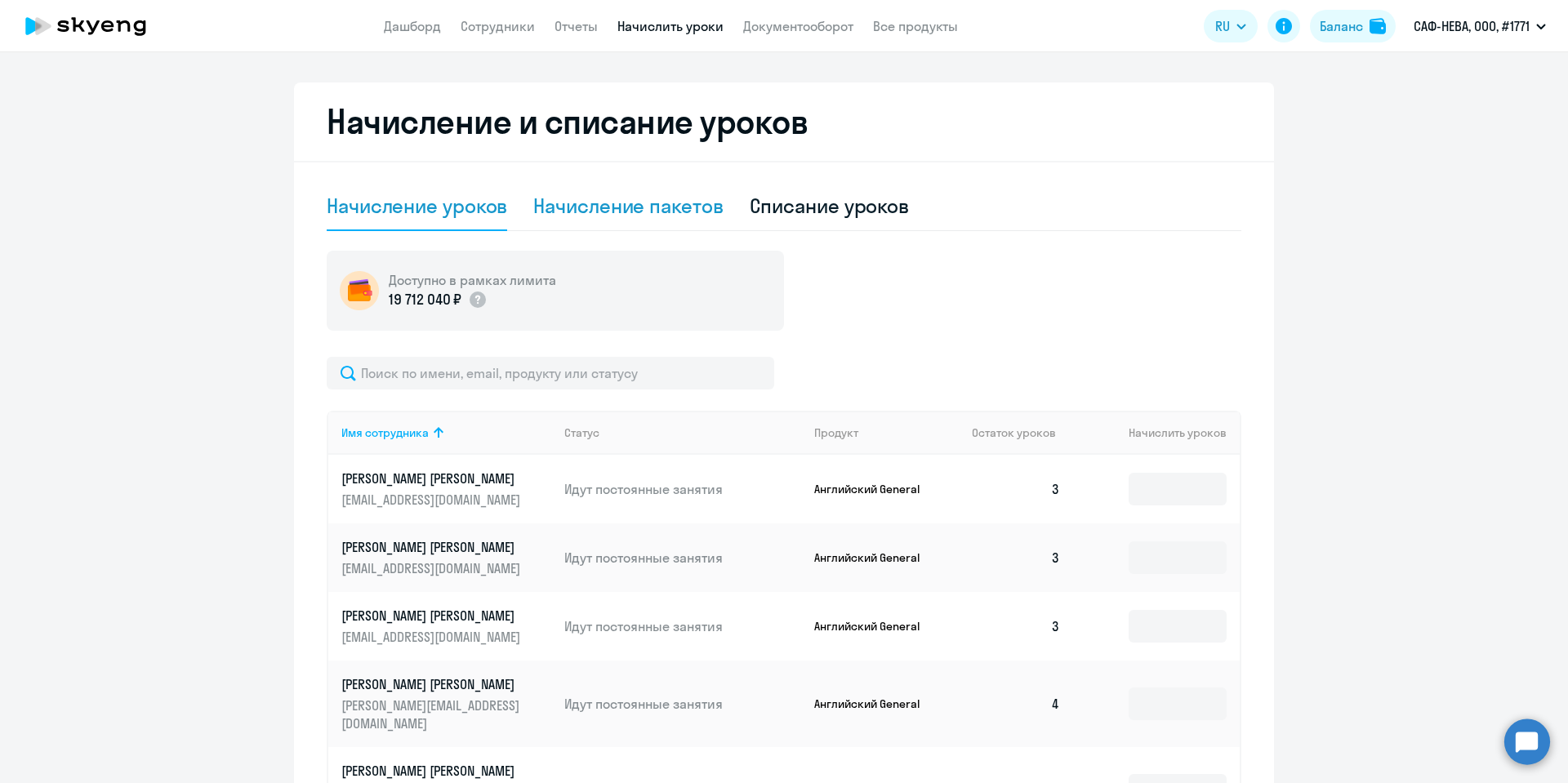
scroll to position [368, 0]
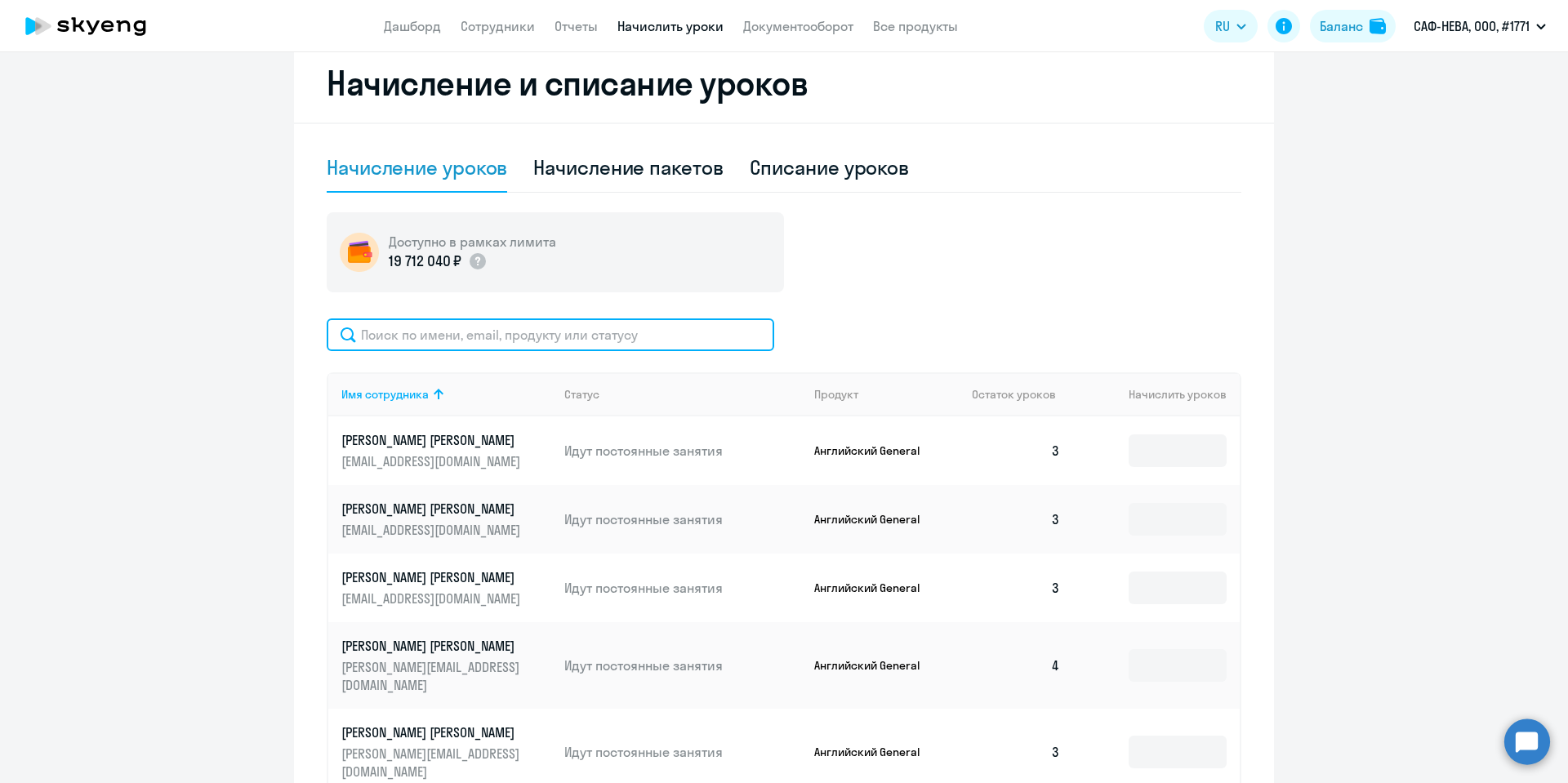
click at [473, 333] on input "text" at bounding box center [550, 335] width 447 height 33
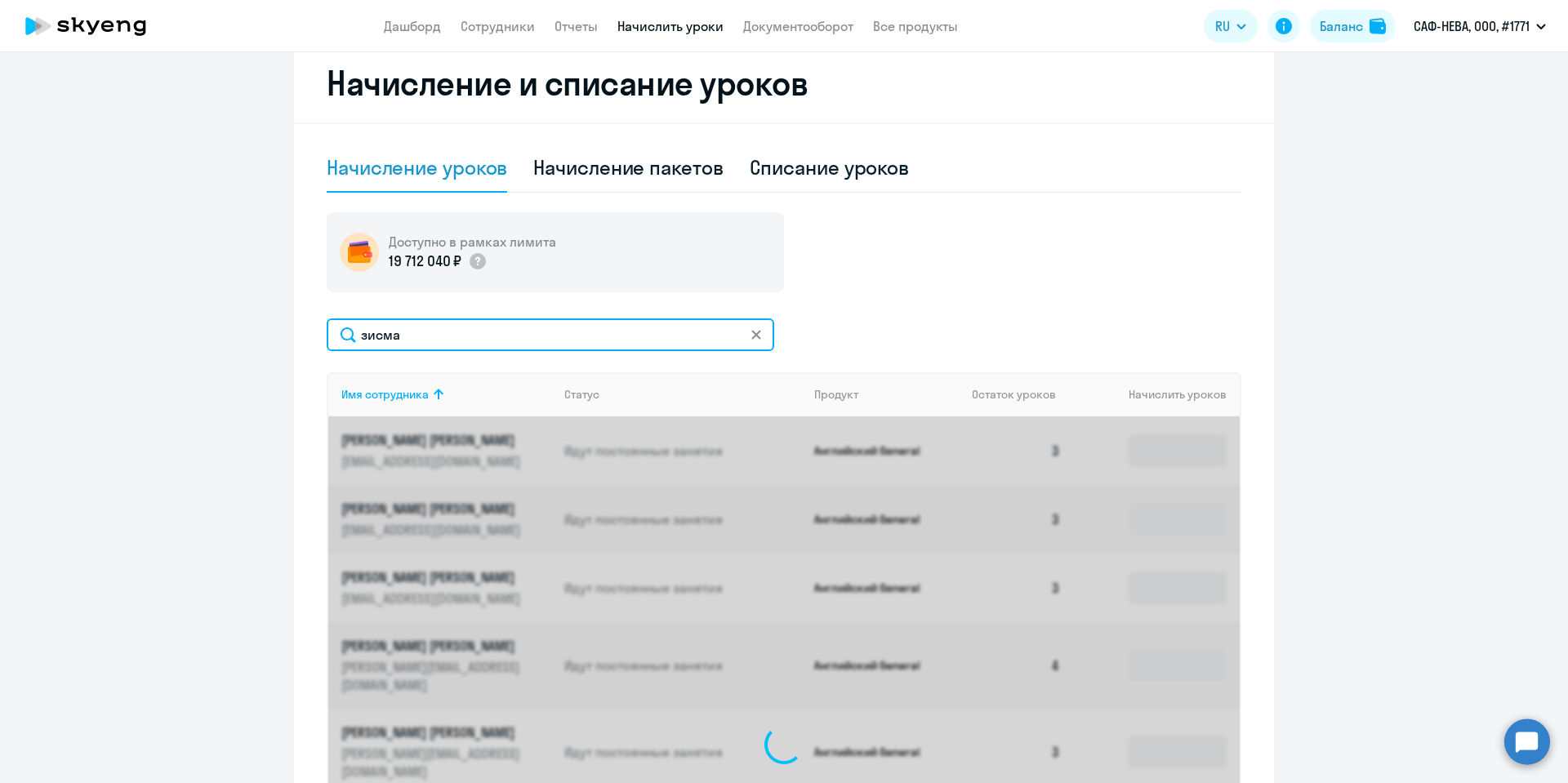
scroll to position [339, 0]
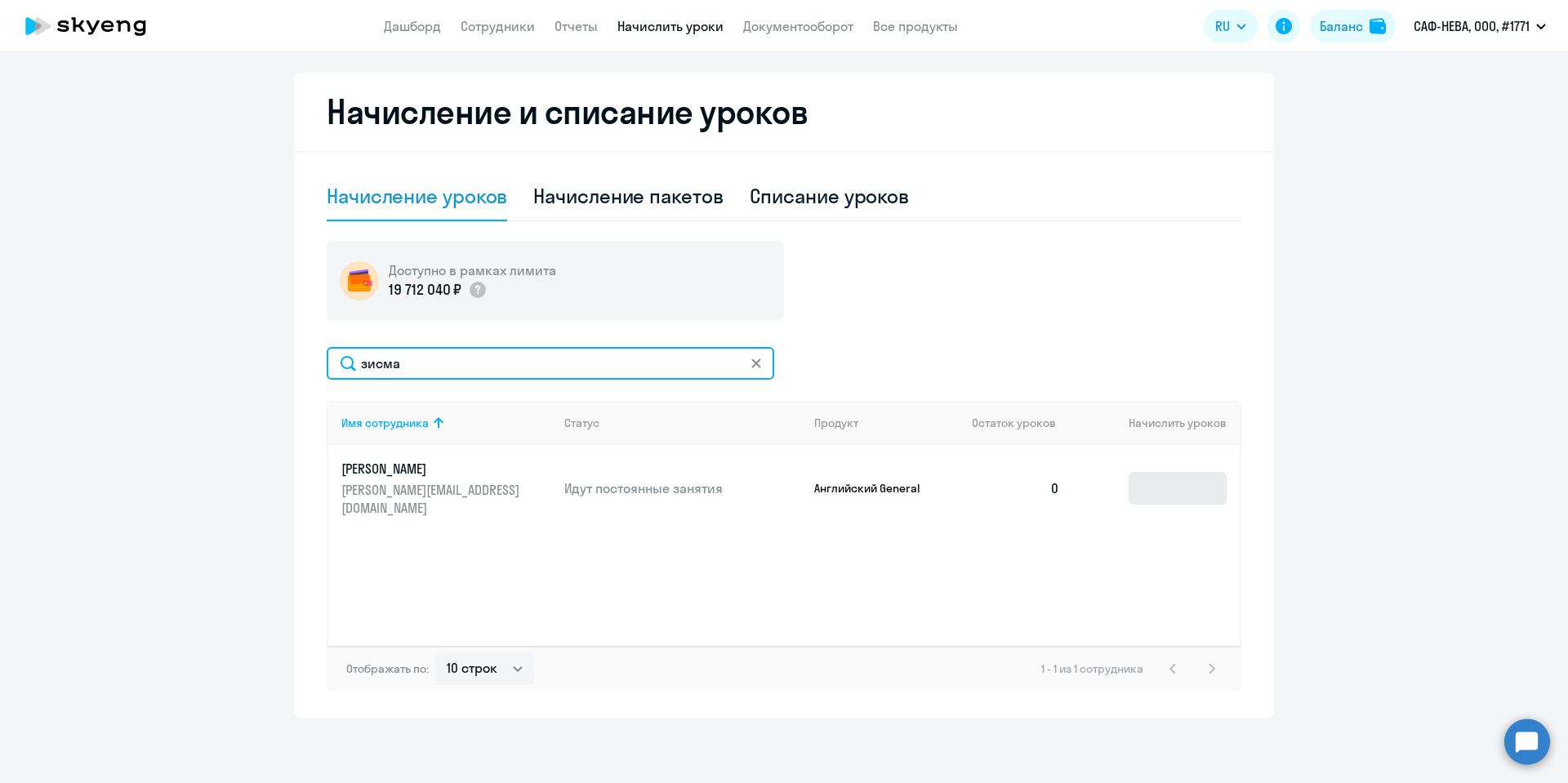
type input "зисма"
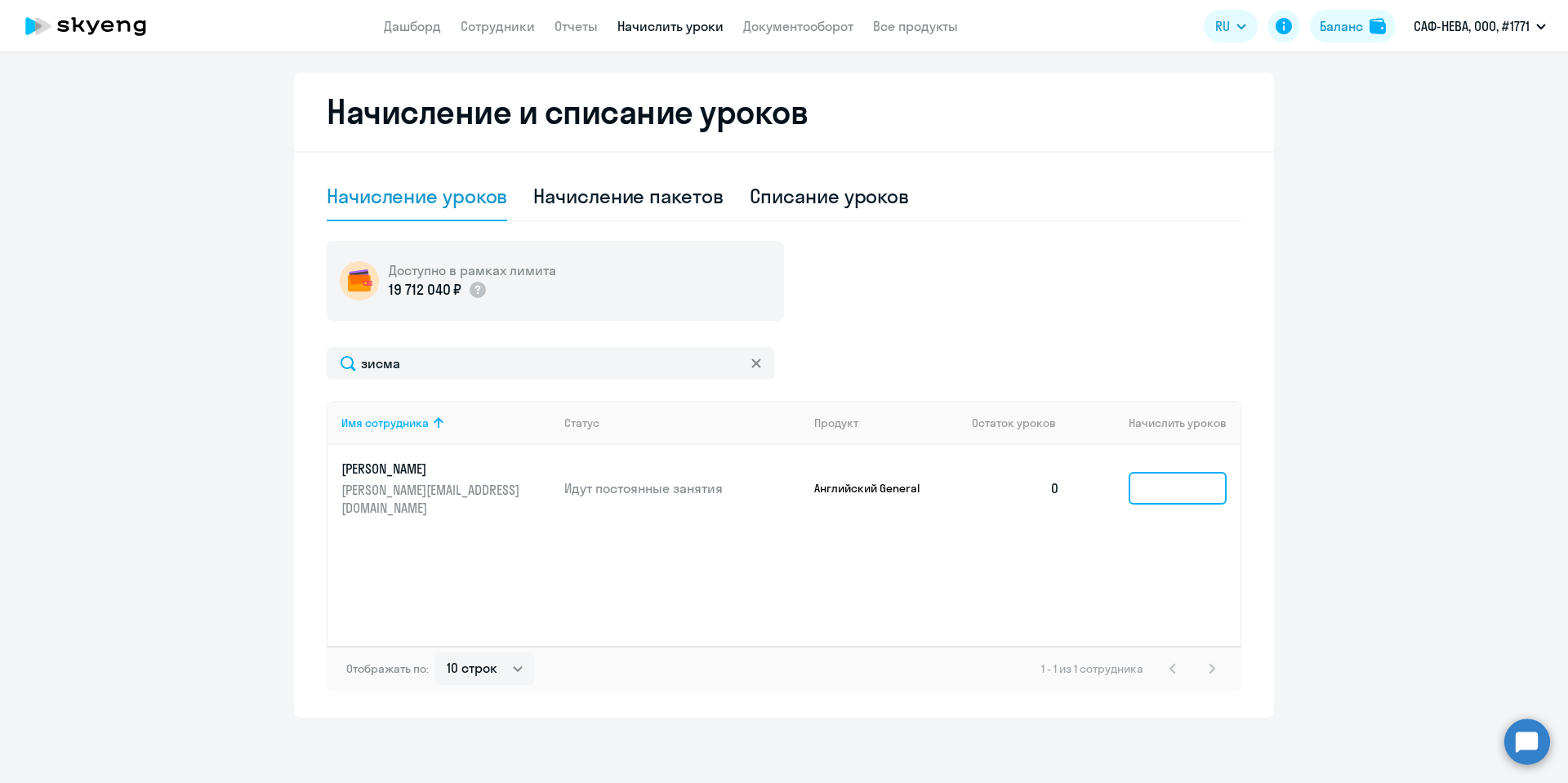
click at [1195, 483] on input at bounding box center [1177, 488] width 98 height 33
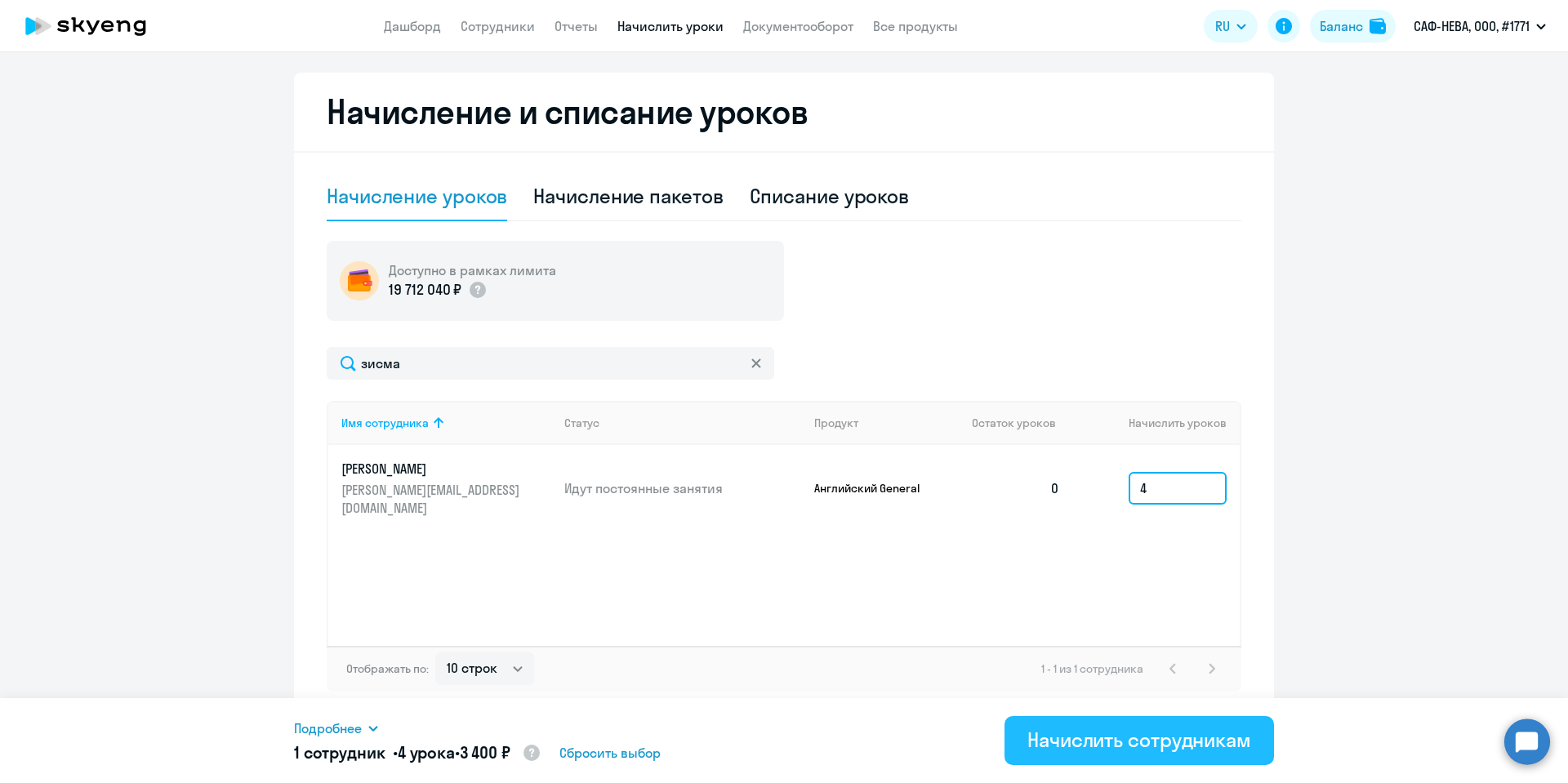
type input "4"
click at [1127, 741] on div "Начислить сотрудникам" at bounding box center [1139, 740] width 224 height 26
